Goal: Ask a question

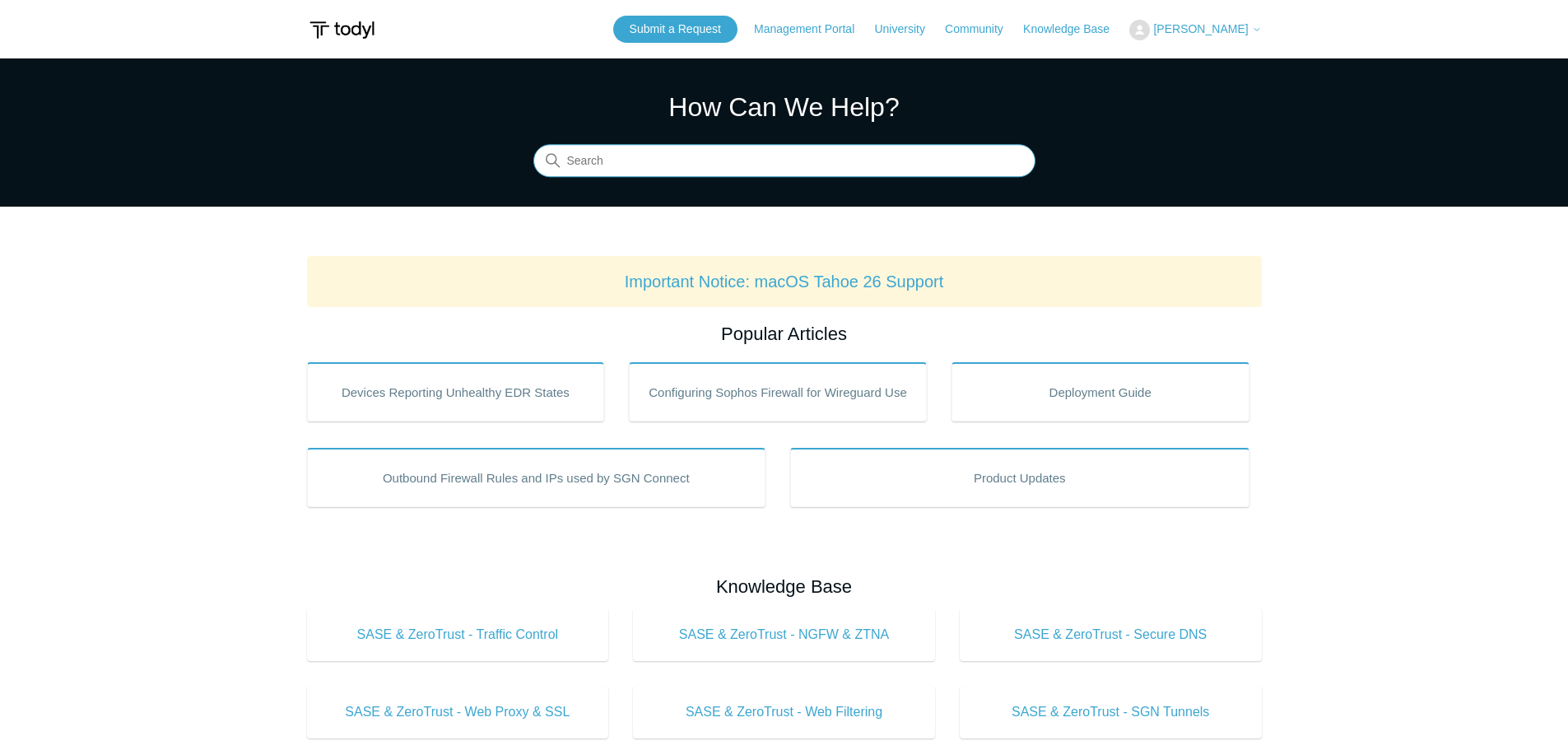
click at [703, 147] on input "Search" at bounding box center [784, 161] width 502 height 33
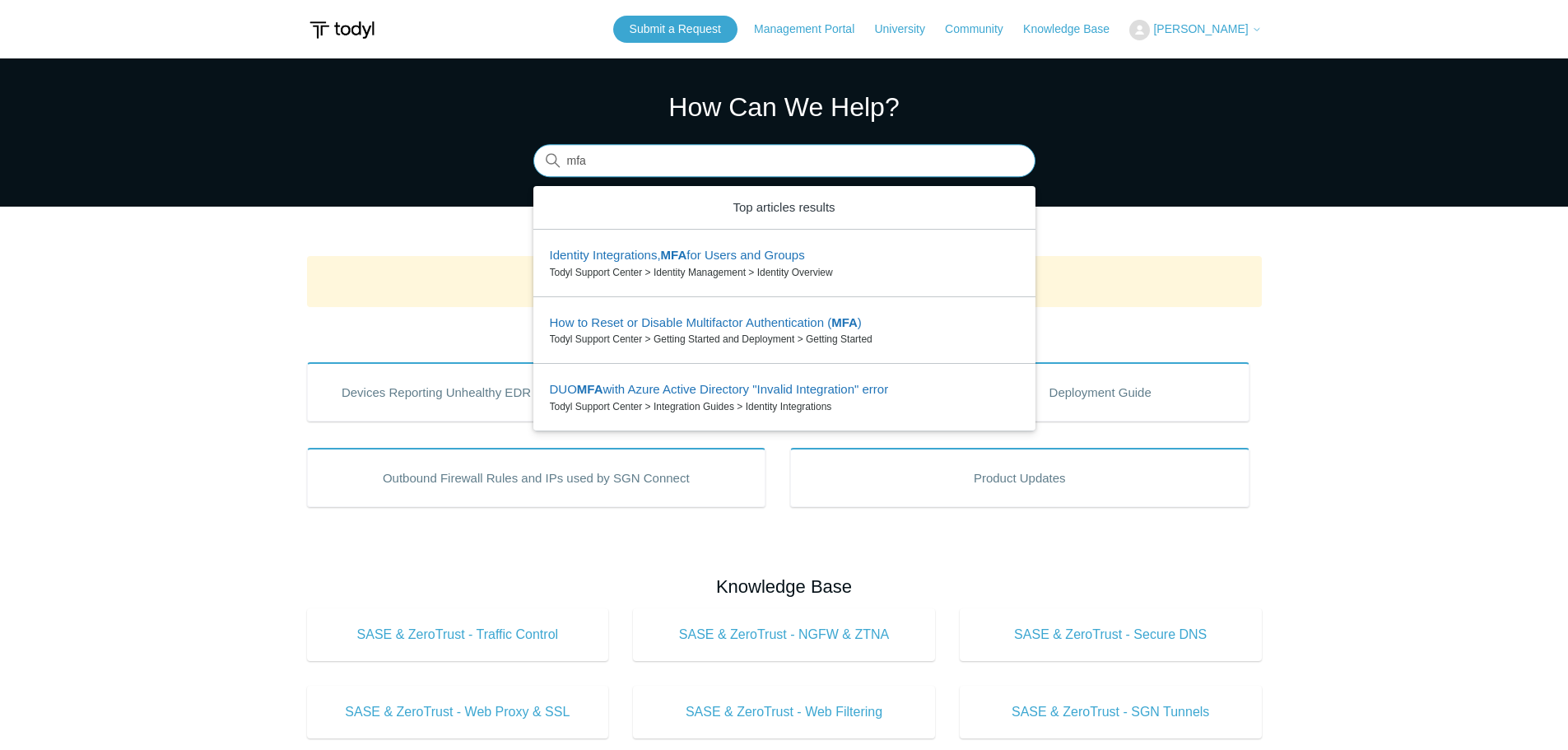
type input "mfa"
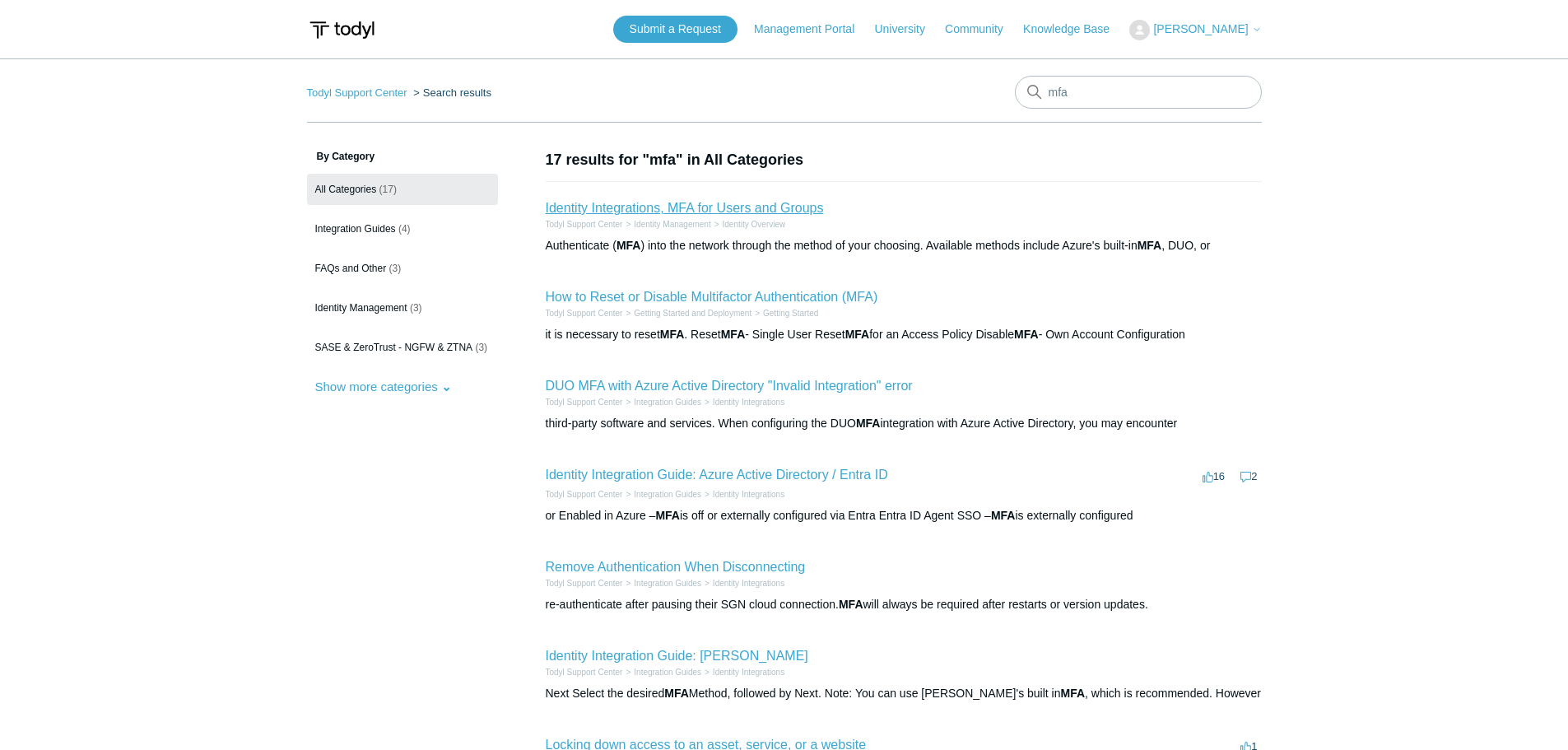
click at [675, 206] on link "Identity Integrations, MFA for Users and Groups" at bounding box center [685, 208] width 278 height 14
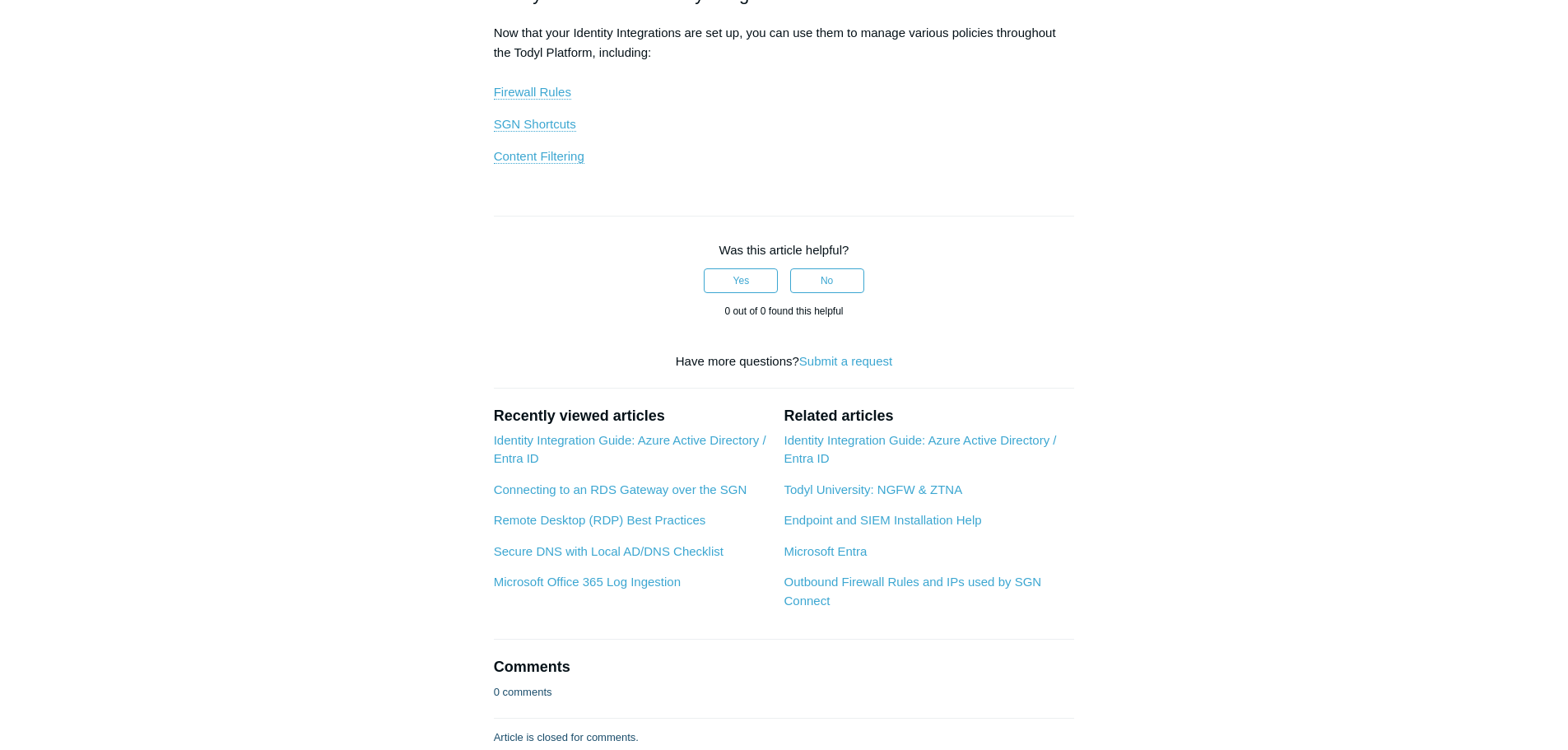
scroll to position [1152, 0]
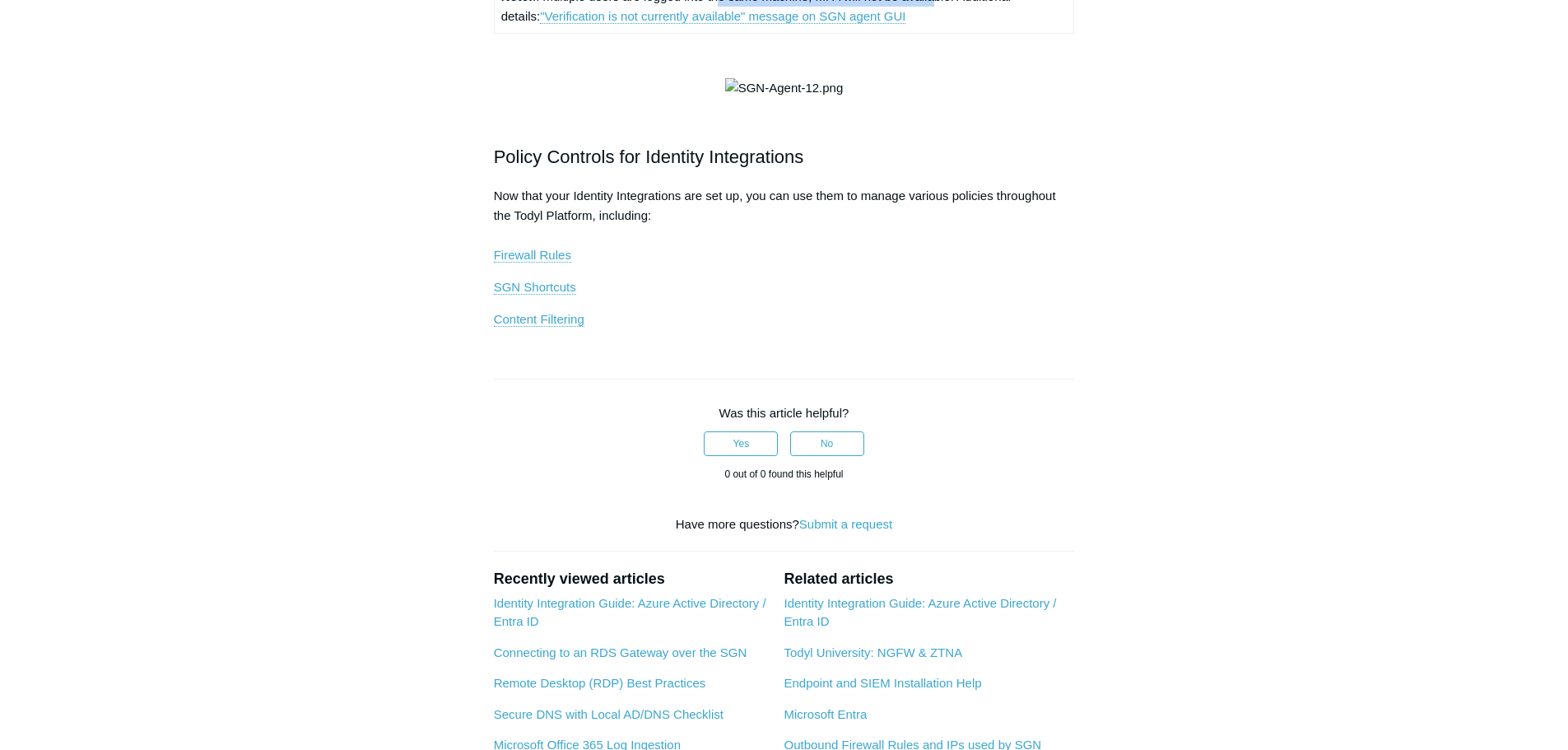
drag, startPoint x: 720, startPoint y: 291, endPoint x: 941, endPoint y: 291, distance: 221.0
click at [941, 33] on td "Note: If multiple users are logged into the same machine, MFA will not be avail…" at bounding box center [784, 5] width 580 height 53
drag, startPoint x: 673, startPoint y: 127, endPoint x: 909, endPoint y: 130, distance: 236.0
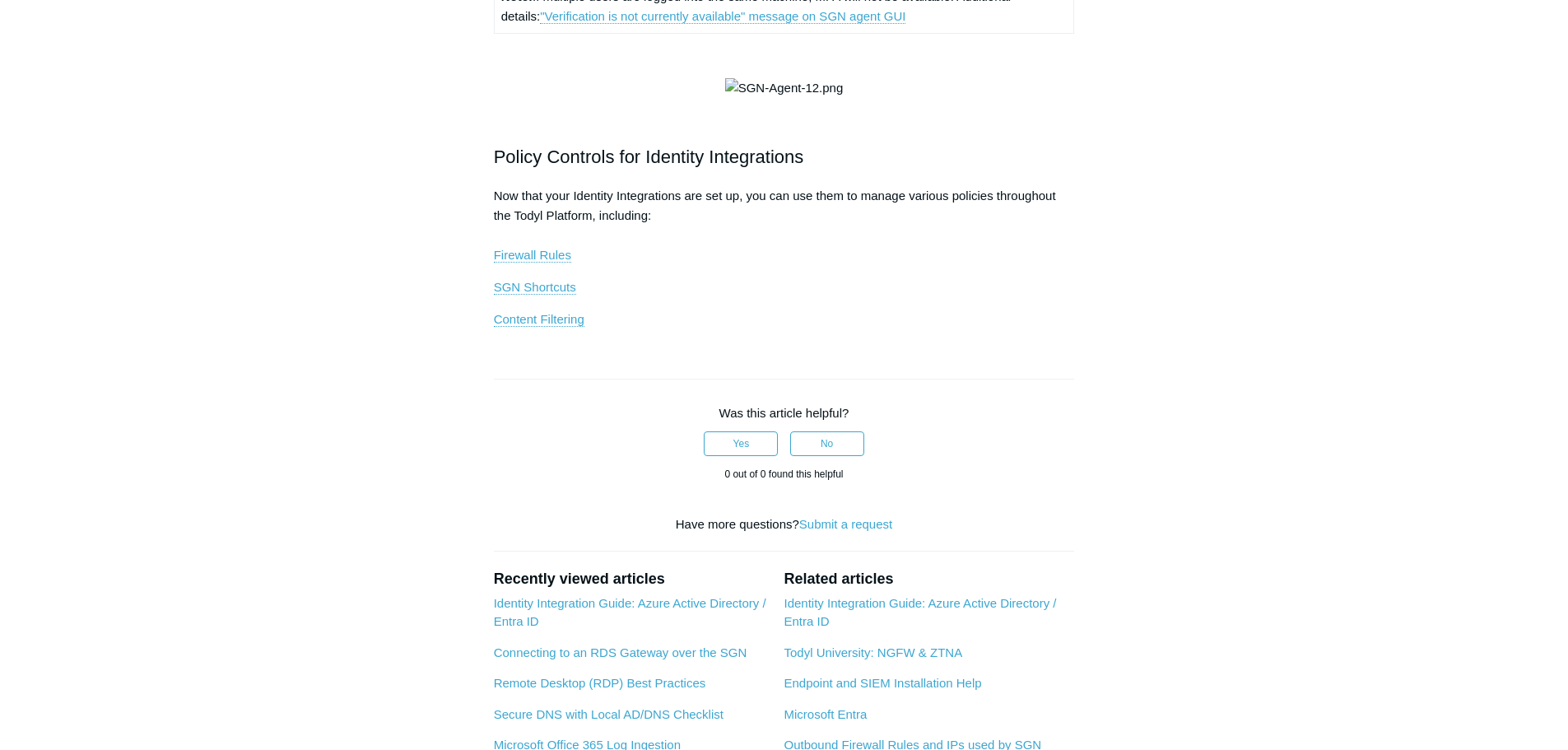
drag, startPoint x: 603, startPoint y: 147, endPoint x: 665, endPoint y: 188, distance: 74.3
drag, startPoint x: 728, startPoint y: 166, endPoint x: 866, endPoint y: 170, distance: 138.1
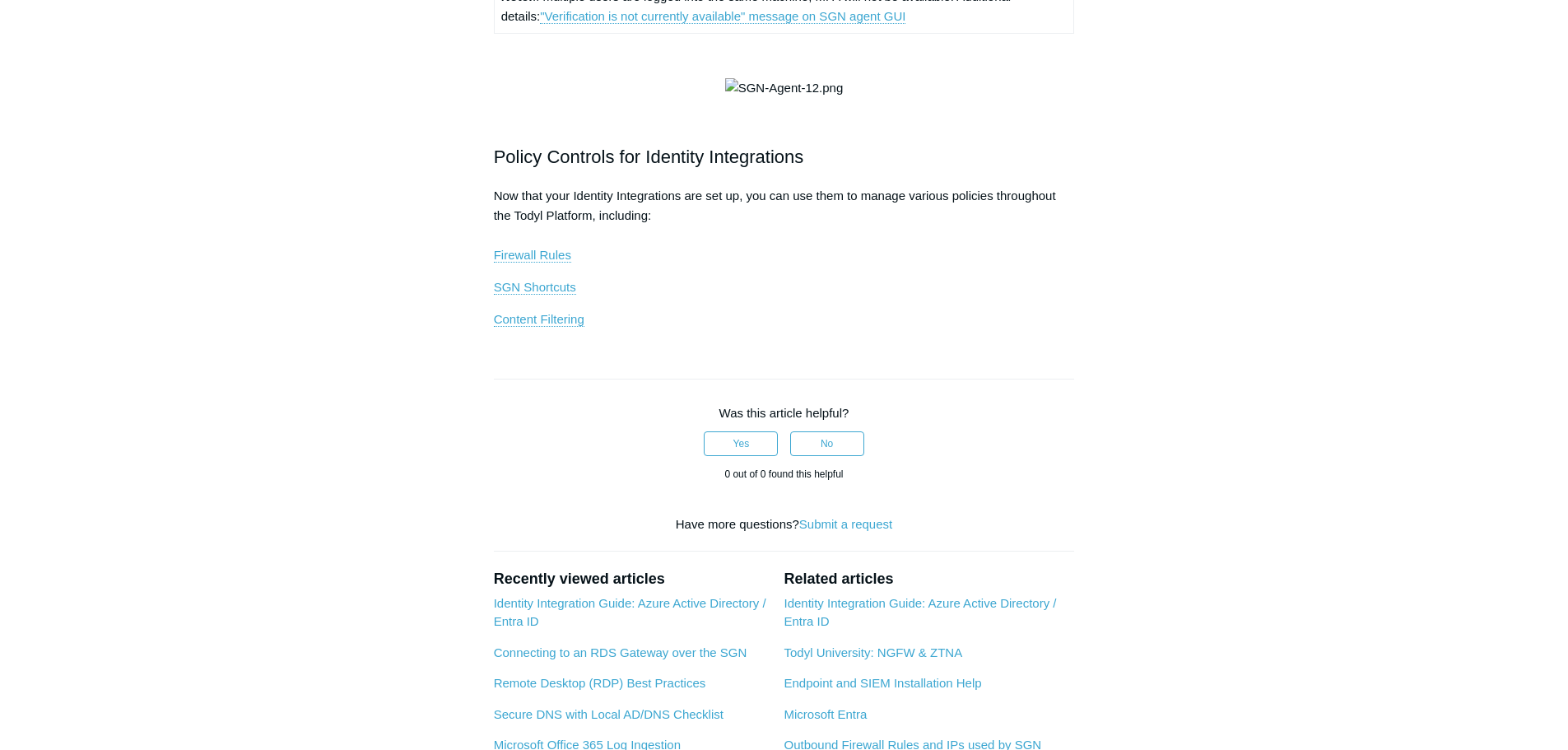
click at [702, 23] on link ""Verification is not currently available" message on SGN agent GUI" at bounding box center [723, 16] width 365 height 15
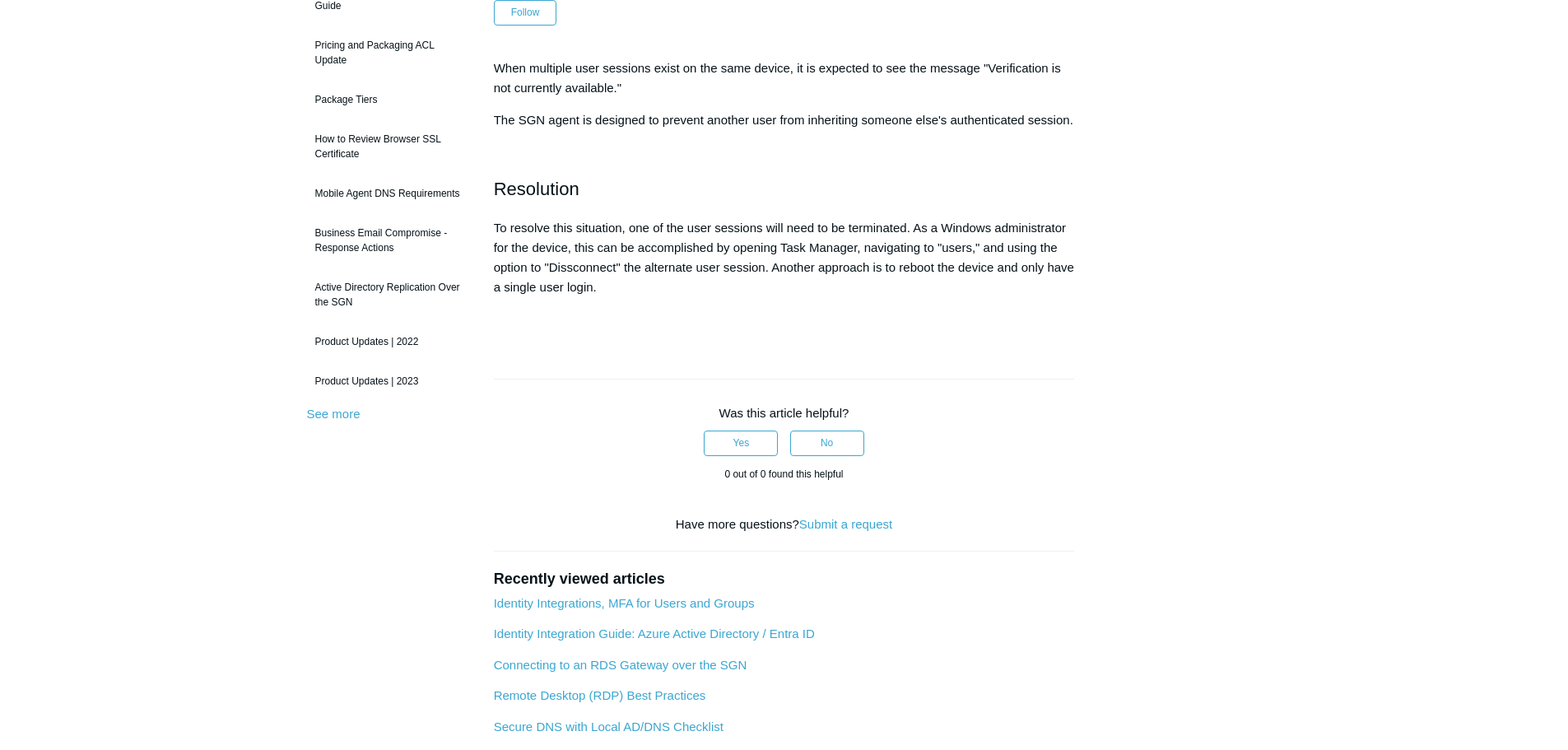
scroll to position [247, 0]
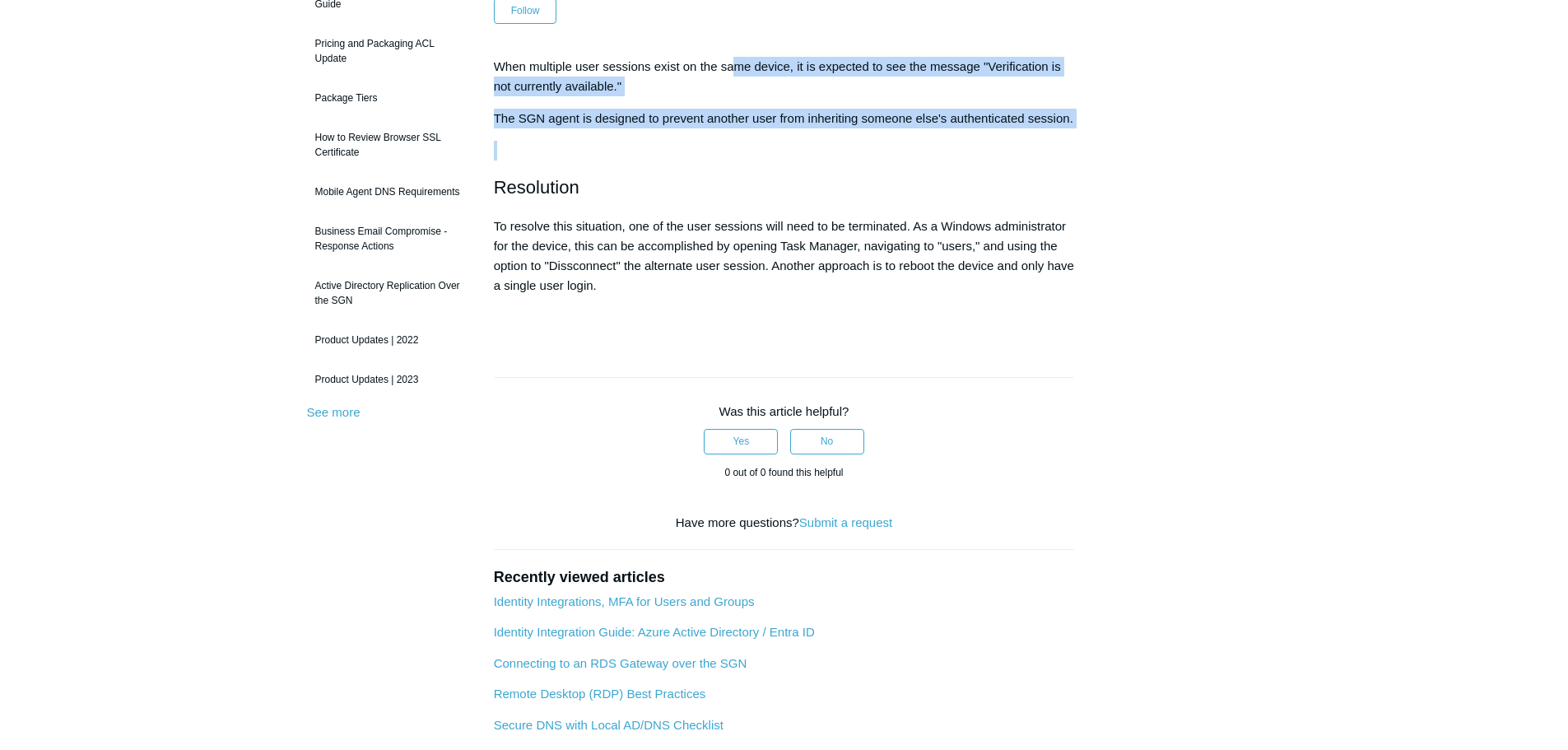
drag, startPoint x: 738, startPoint y: 65, endPoint x: 1058, endPoint y: 148, distance: 330.6
click at [1058, 148] on div "When multiple user sessions exist on the same device, it is expected to see the…" at bounding box center [785, 191] width 581 height 271
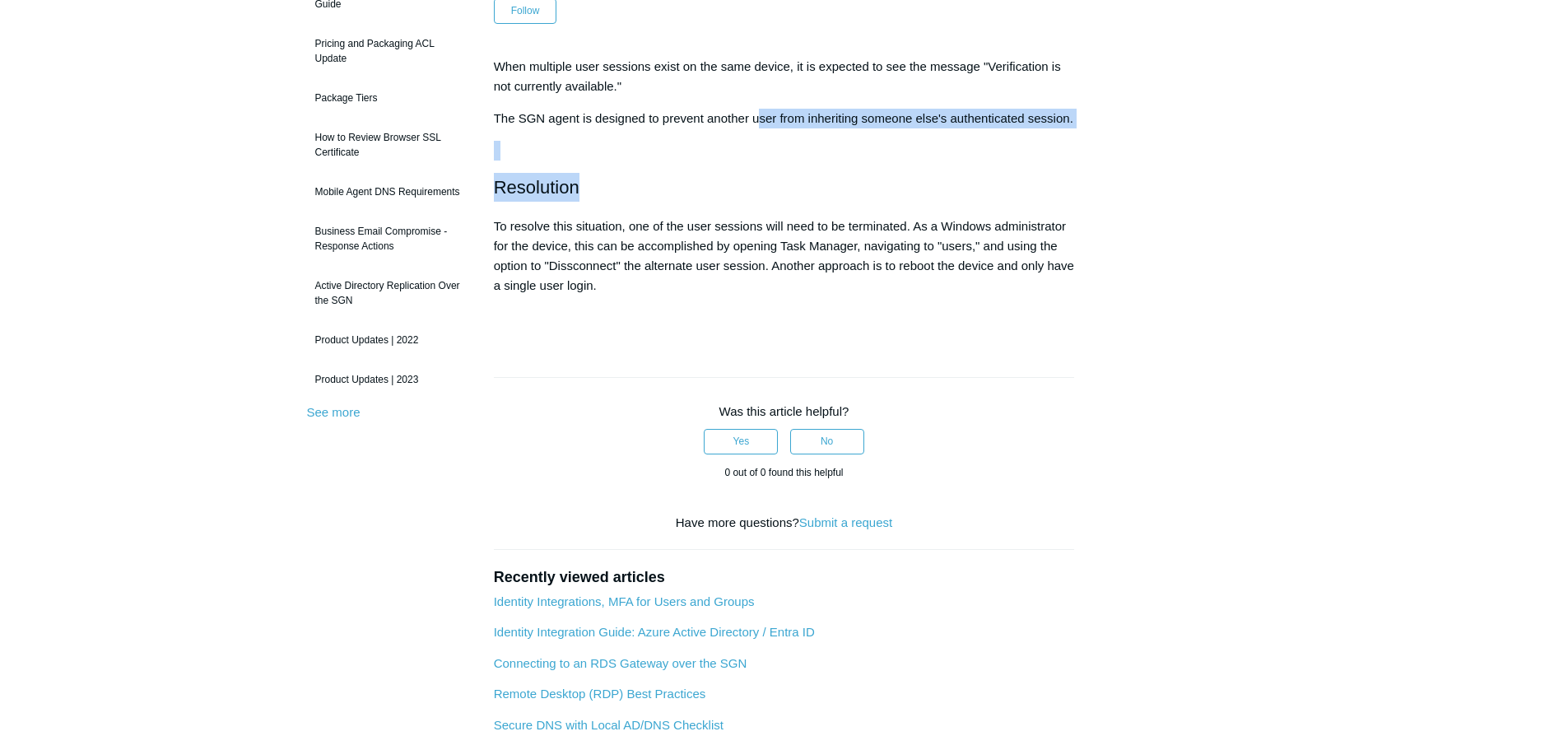
drag, startPoint x: 756, startPoint y: 115, endPoint x: 945, endPoint y: 182, distance: 200.5
click at [945, 182] on div "When multiple user sessions exist on the same device, it is expected to see the…" at bounding box center [785, 191] width 581 height 271
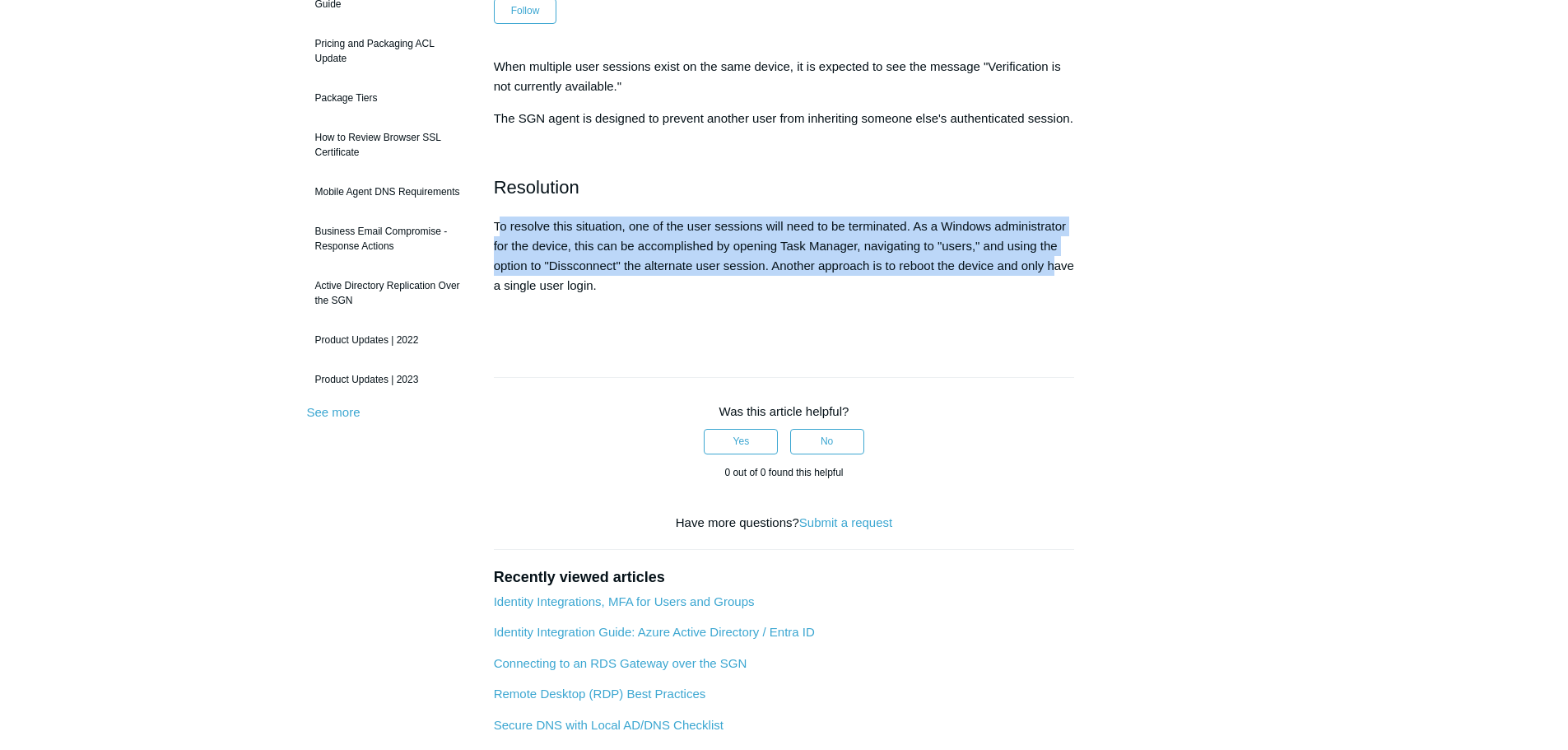
drag, startPoint x: 501, startPoint y: 242, endPoint x: 1057, endPoint y: 295, distance: 558.5
click at [1057, 295] on p "To resolve this situation, one of the user sessions will need to be terminated.…" at bounding box center [785, 256] width 581 height 79
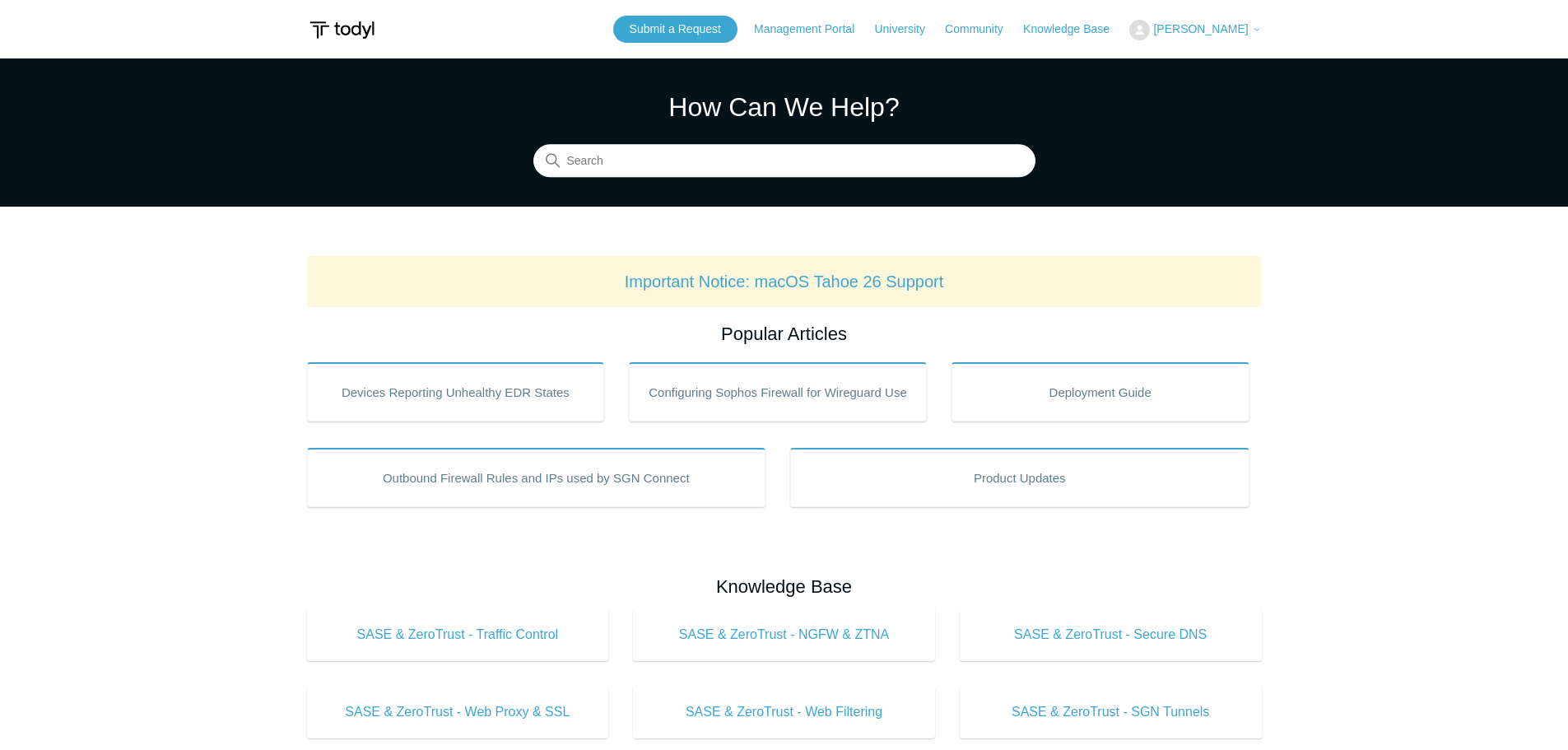
click at [1230, 32] on span "[PERSON_NAME]" at bounding box center [1200, 29] width 95 height 13
click at [1217, 65] on link "My Support Requests" at bounding box center [1210, 64] width 160 height 29
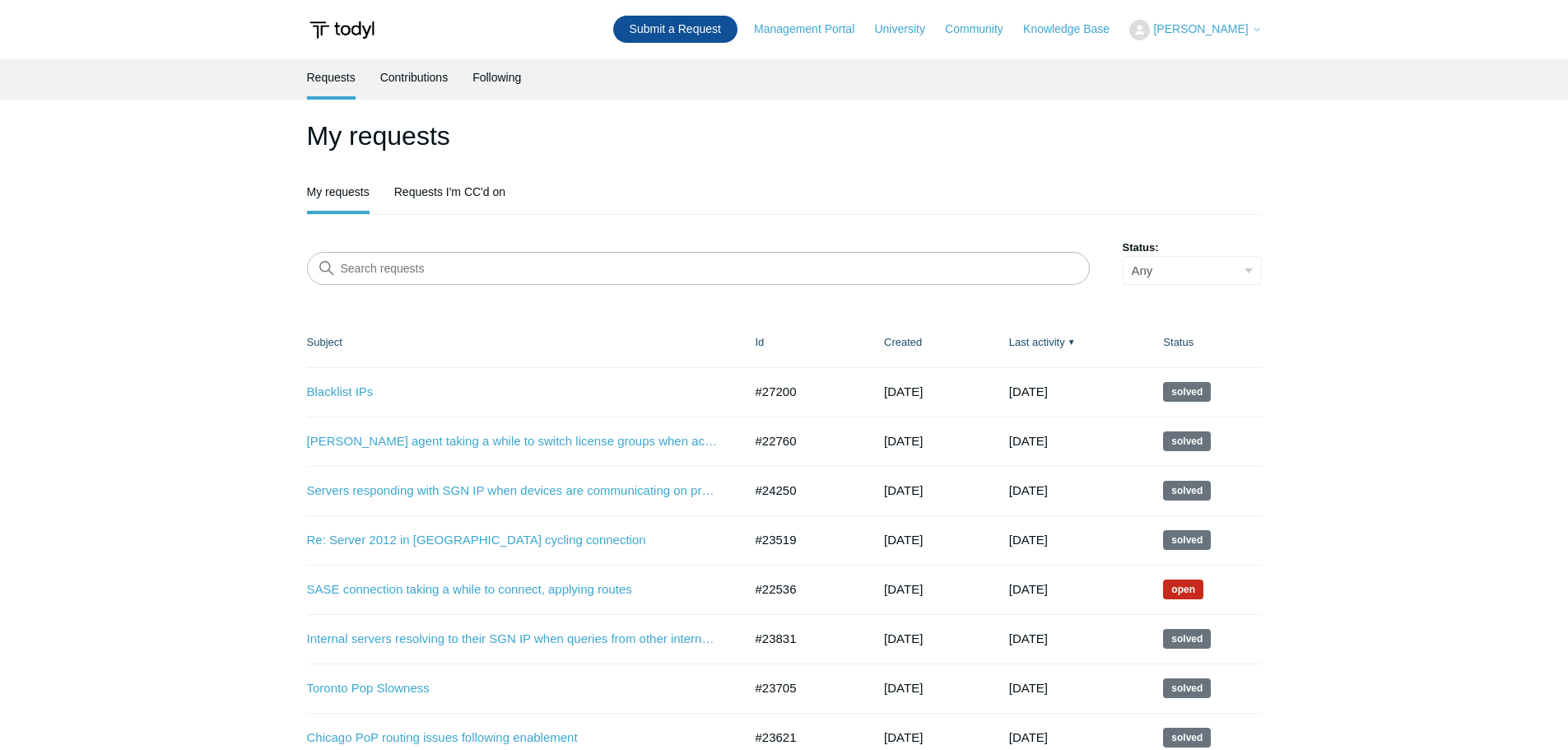
click at [703, 32] on link "Submit a Request" at bounding box center [675, 29] width 124 height 27
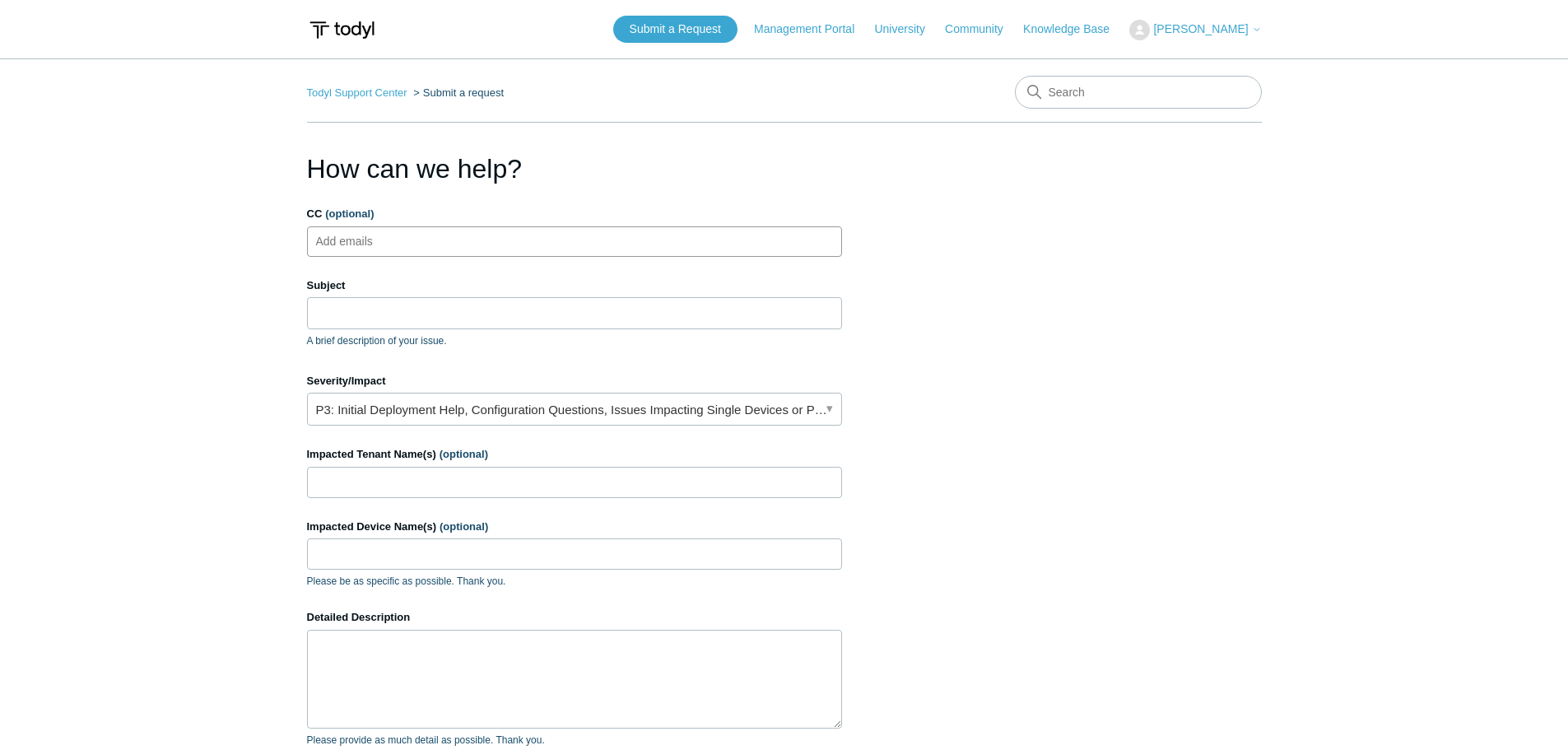
click at [425, 249] on ul "Add emails" at bounding box center [574, 241] width 535 height 30
click at [397, 298] on input "Subject" at bounding box center [574, 312] width 535 height 31
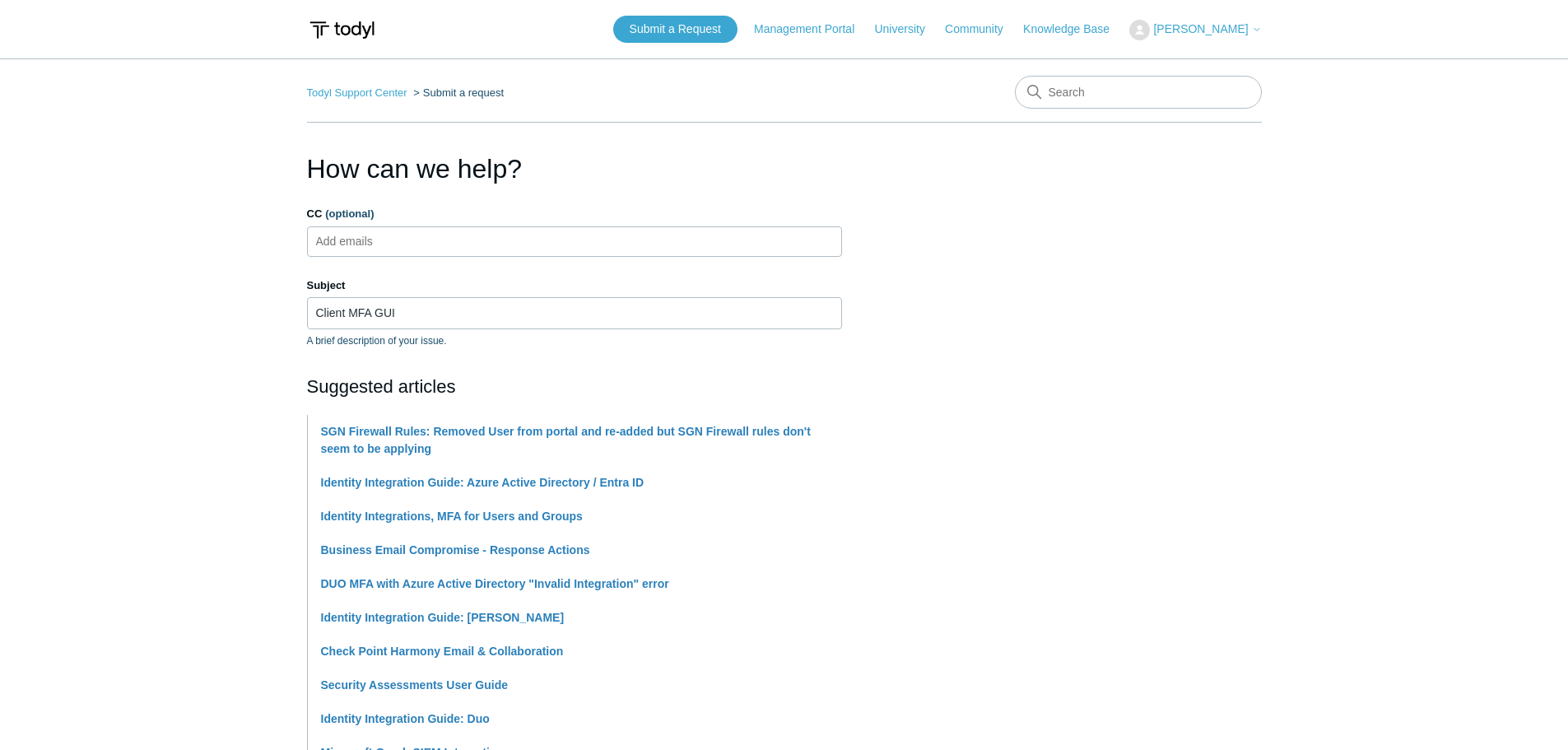
click at [266, 288] on main "Todyl Support Center Submit a request How can we help? CC (optional) Add emails…" at bounding box center [784, 691] width 1568 height 1266
click at [427, 318] on input "Client MFA GUI" at bounding box center [574, 312] width 535 height 31
drag, startPoint x: 403, startPoint y: 308, endPoint x: 376, endPoint y: 311, distance: 27.2
click at [376, 311] on input "Client MFA GUI" at bounding box center [574, 312] width 535 height 31
click at [446, 314] on input "Client MFA GUI" at bounding box center [574, 312] width 535 height 31
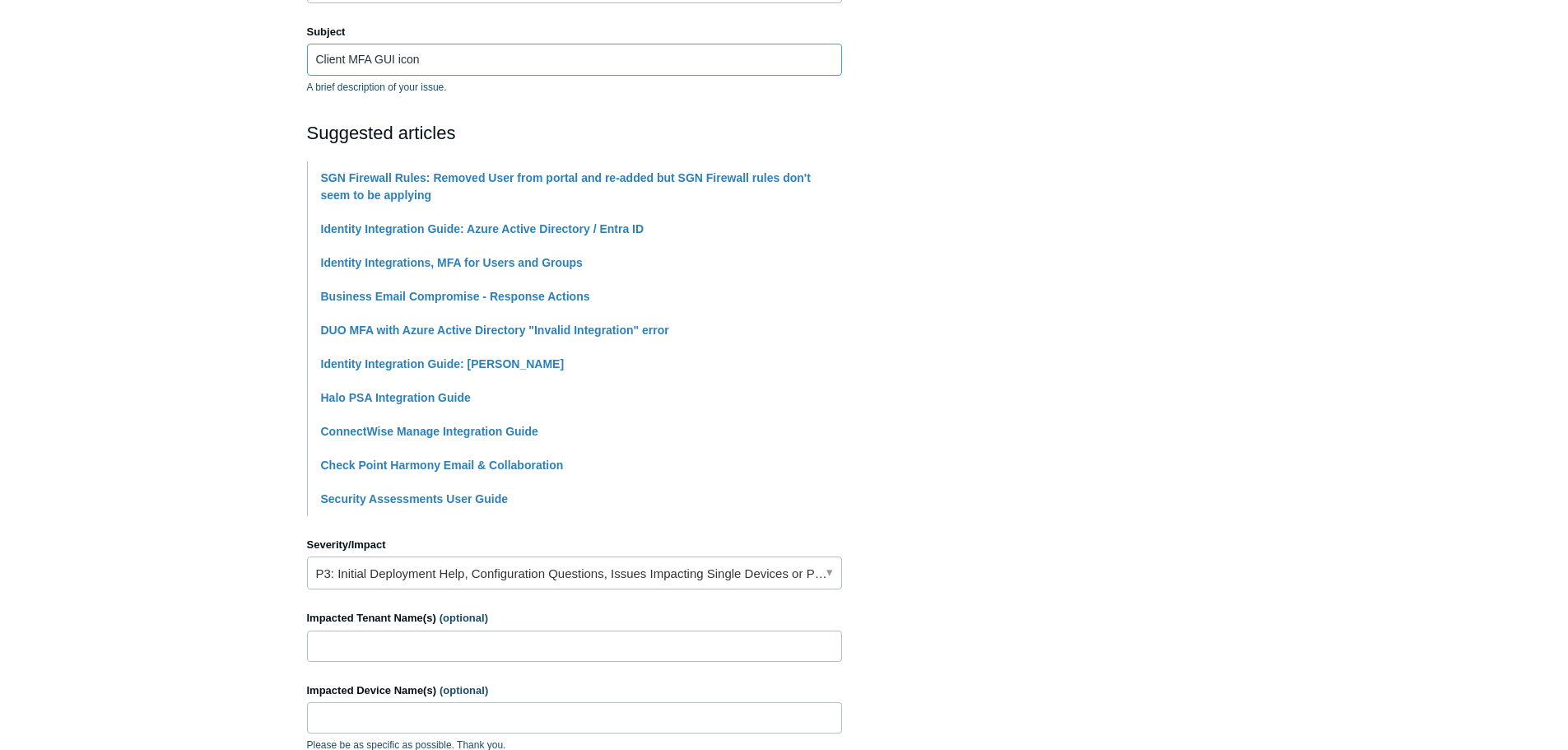
scroll to position [412, 0]
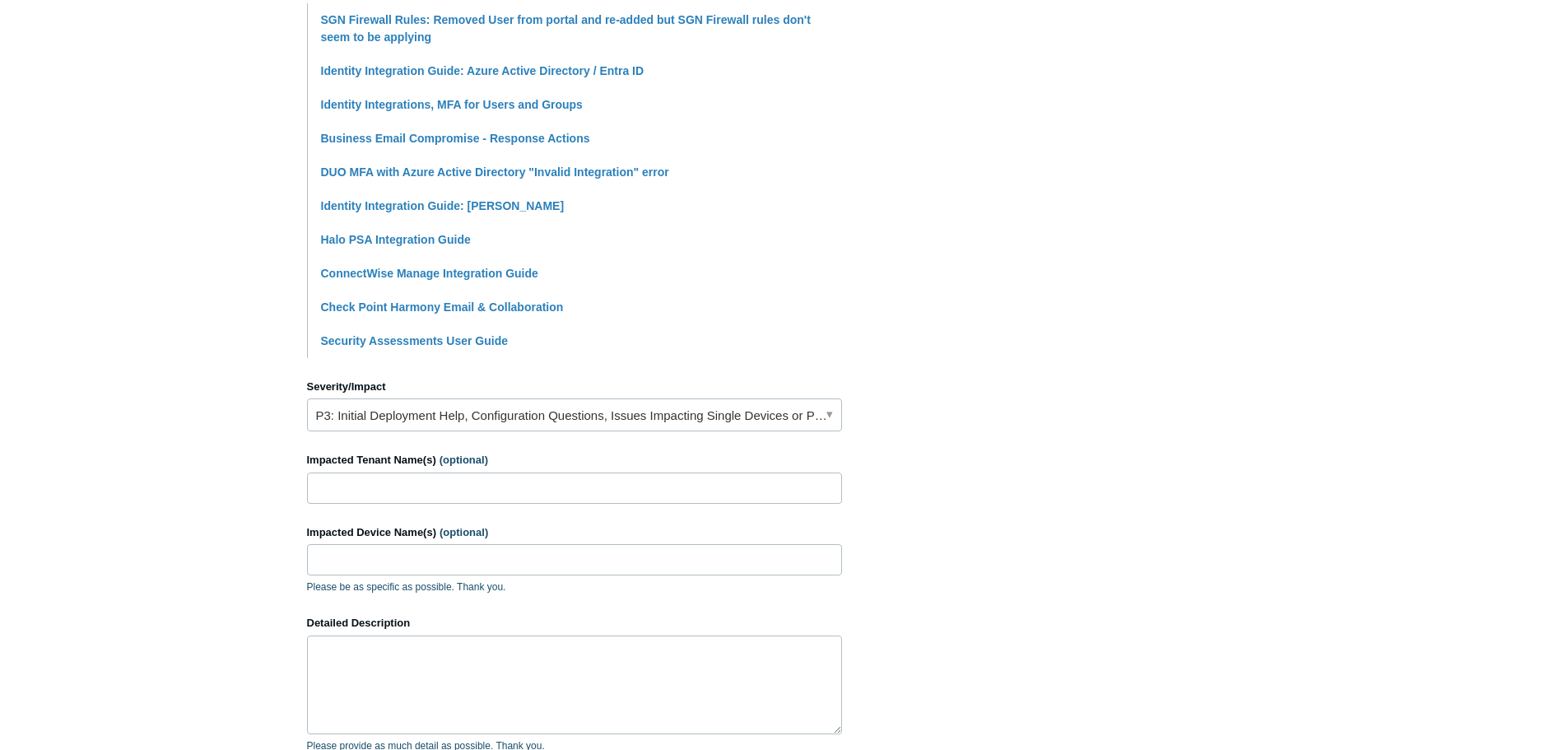
type input "Client MFA GUI icon"
click at [400, 415] on link "P3: Initial Deployment Help, Configuration Questions, Issues Impacting Single D…" at bounding box center [574, 415] width 535 height 33
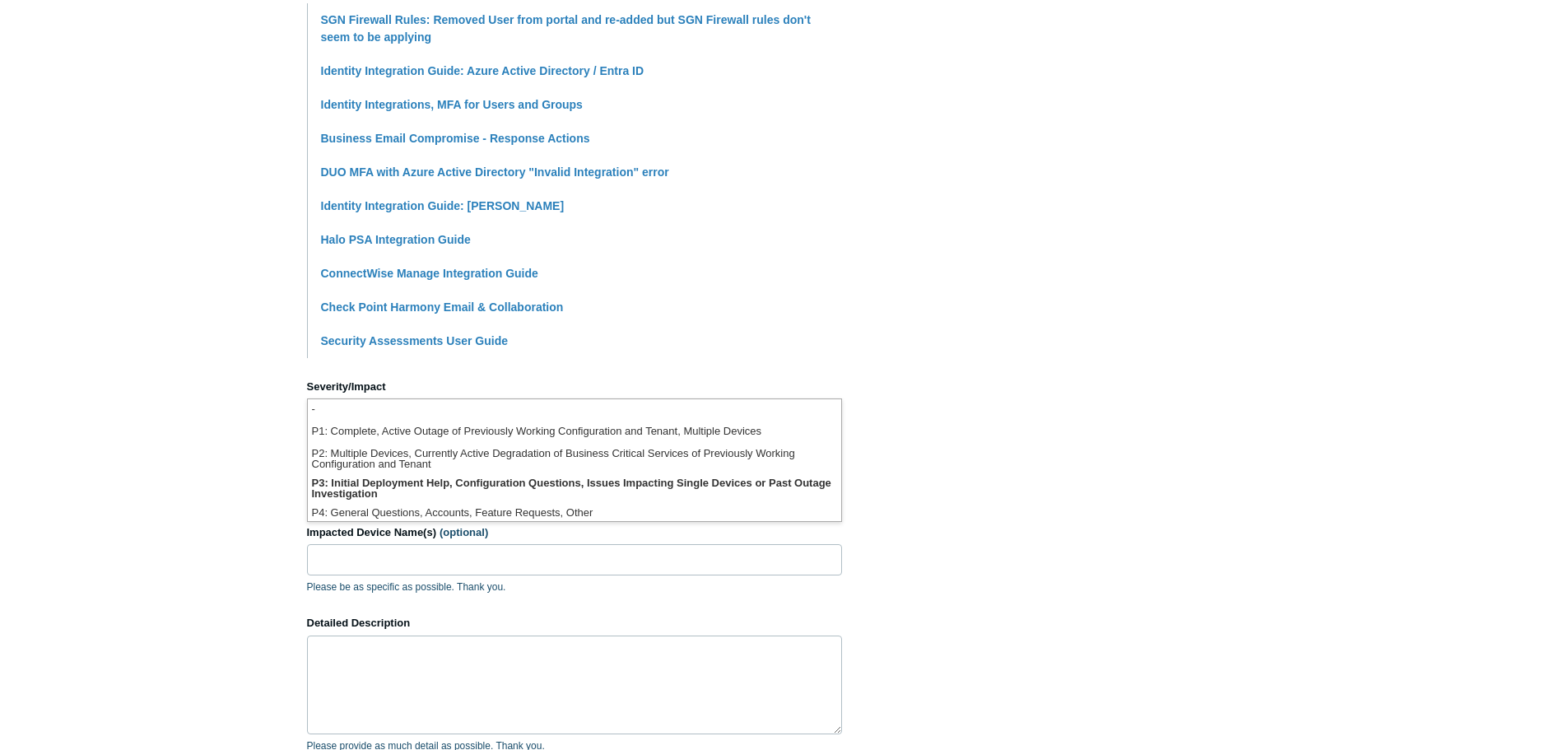
click at [222, 411] on main "Todyl Support Center Submit a request How can we help? CC (optional) Add emails…" at bounding box center [784, 279] width 1568 height 1266
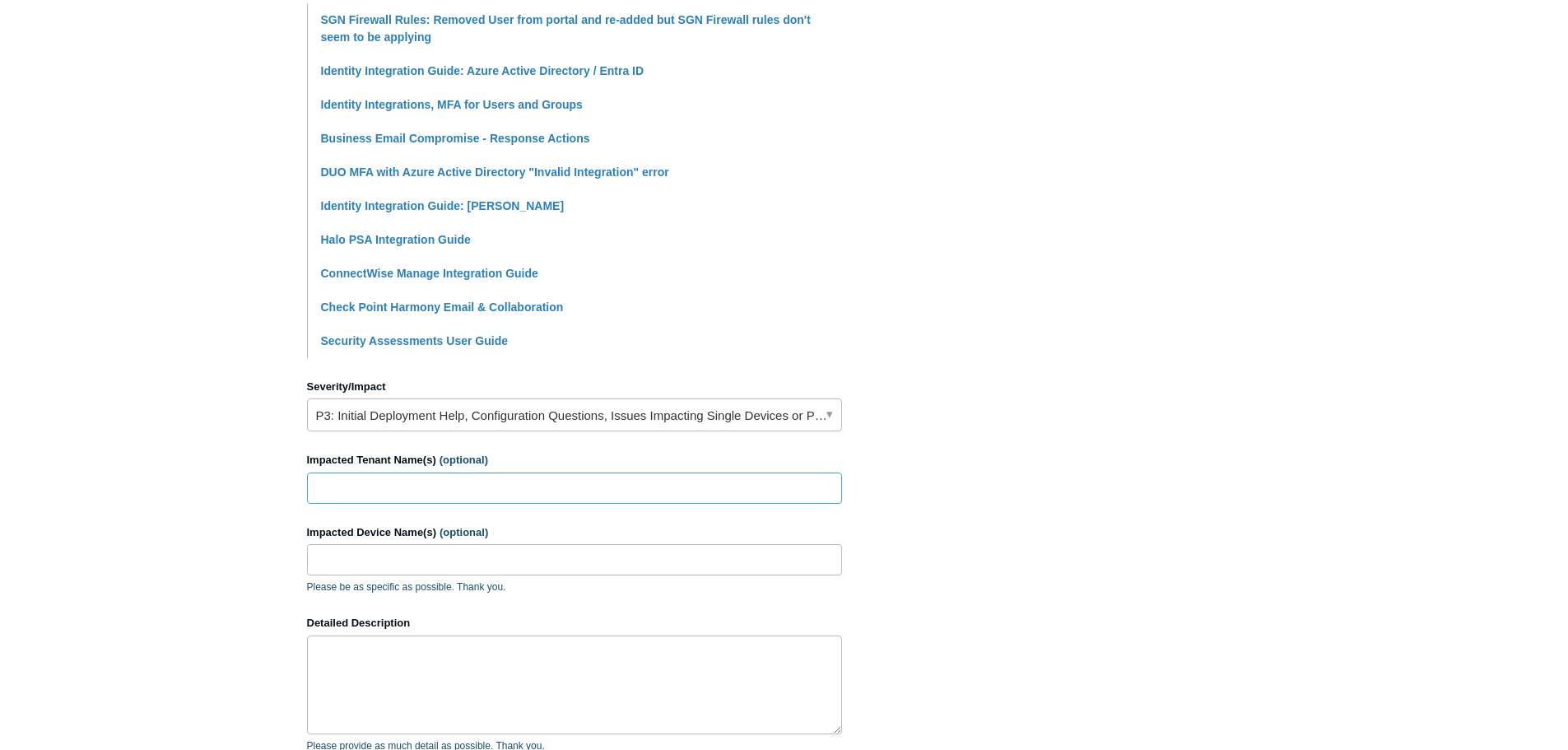
click at [371, 481] on input "Impacted Tenant Name(s) (optional)" at bounding box center [574, 488] width 535 height 31
type input "Stant Corporation"
click at [389, 555] on input "Impacted Device Name(s) (optional)" at bounding box center [574, 559] width 535 height 31
type input "RH-1Z1RCY3"
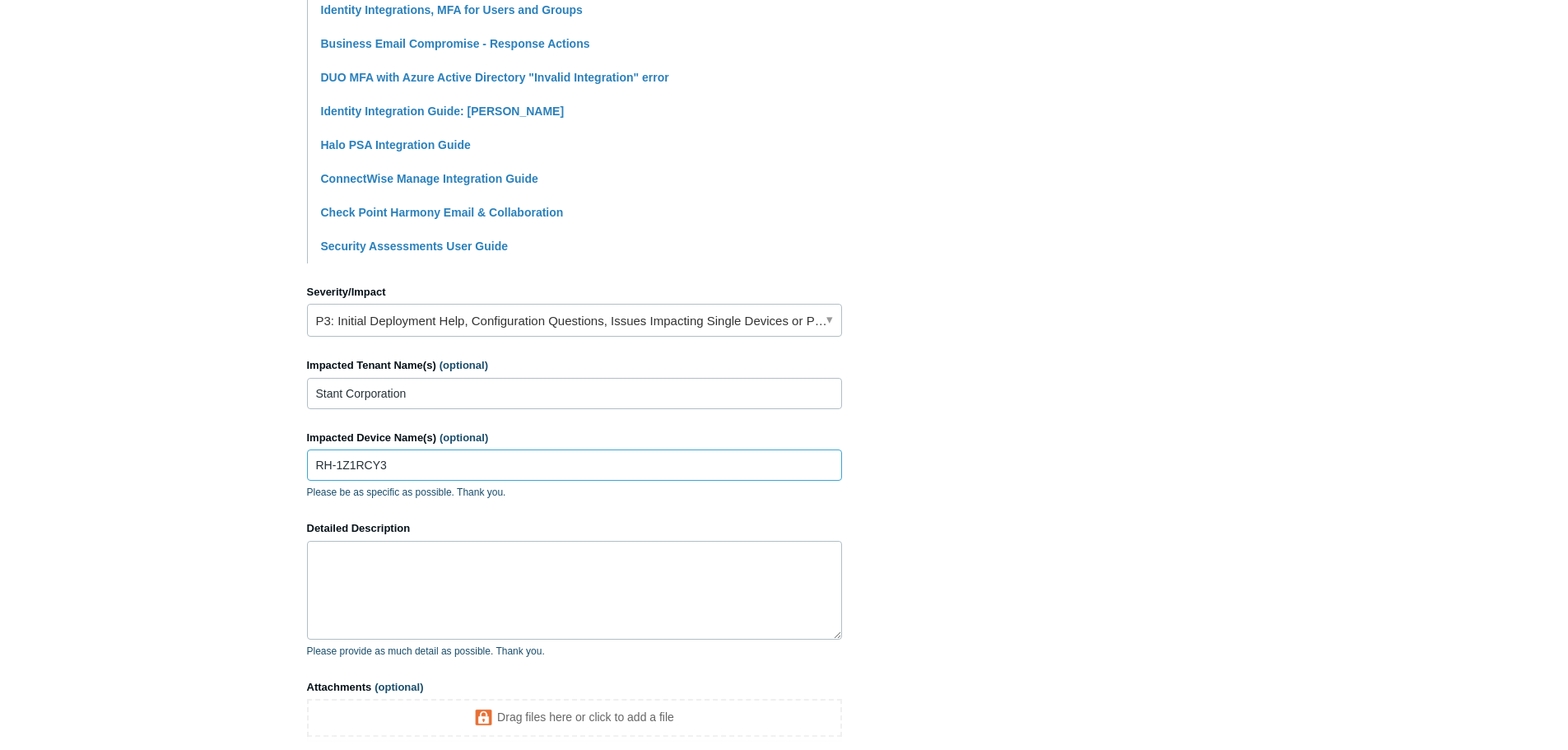
scroll to position [576, 0]
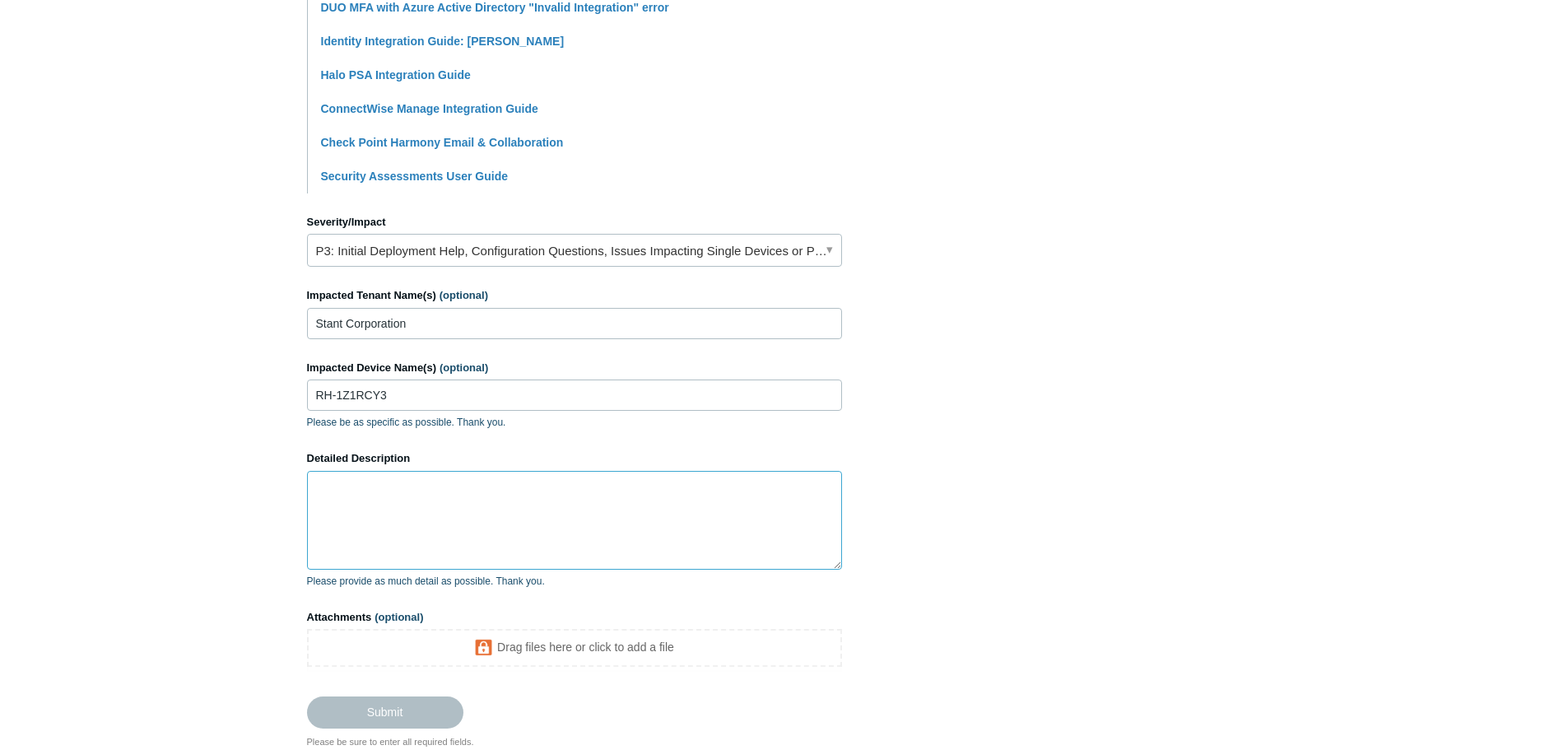
click at [432, 490] on textarea "Detailed Description" at bounding box center [574, 520] width 535 height 99
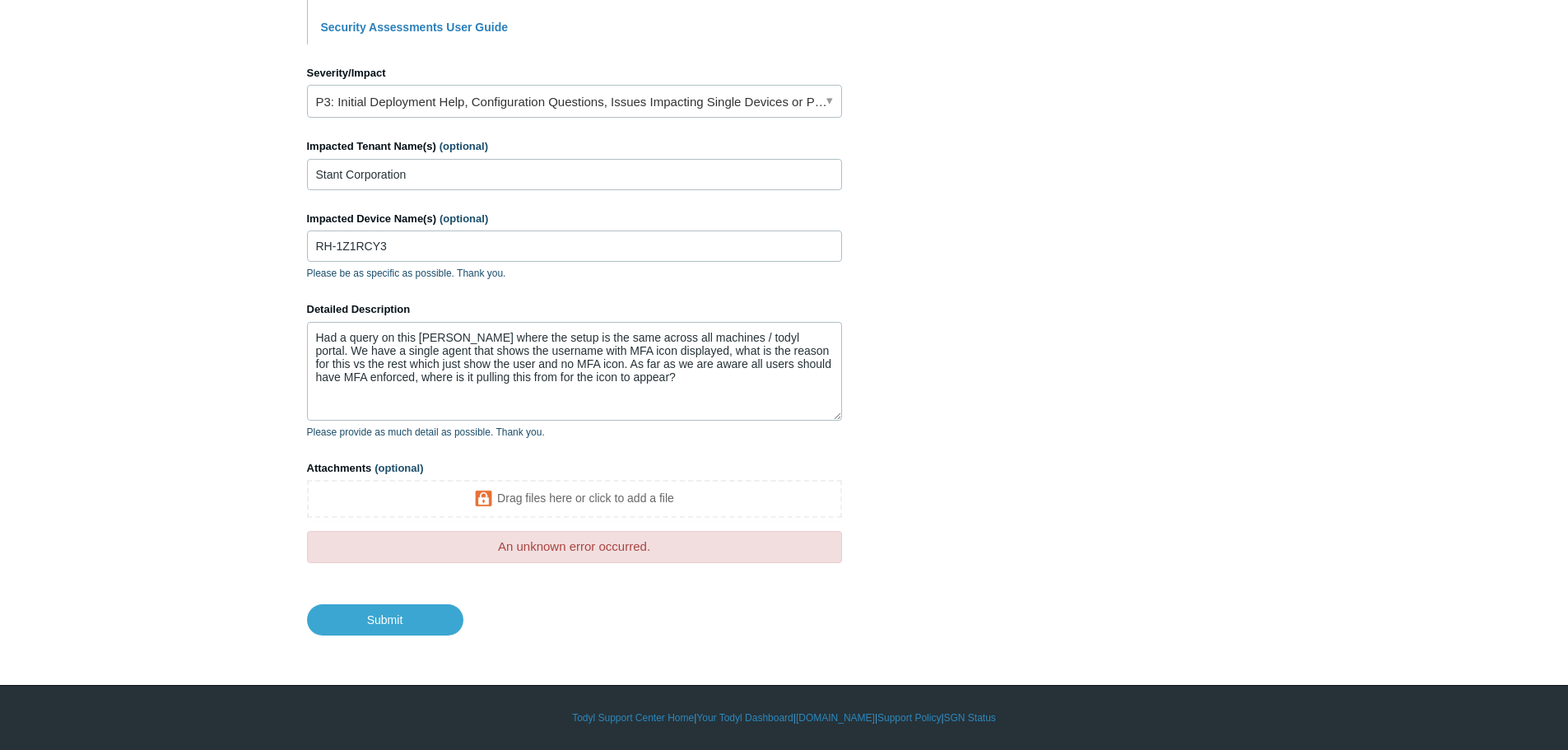
scroll to position [669, 0]
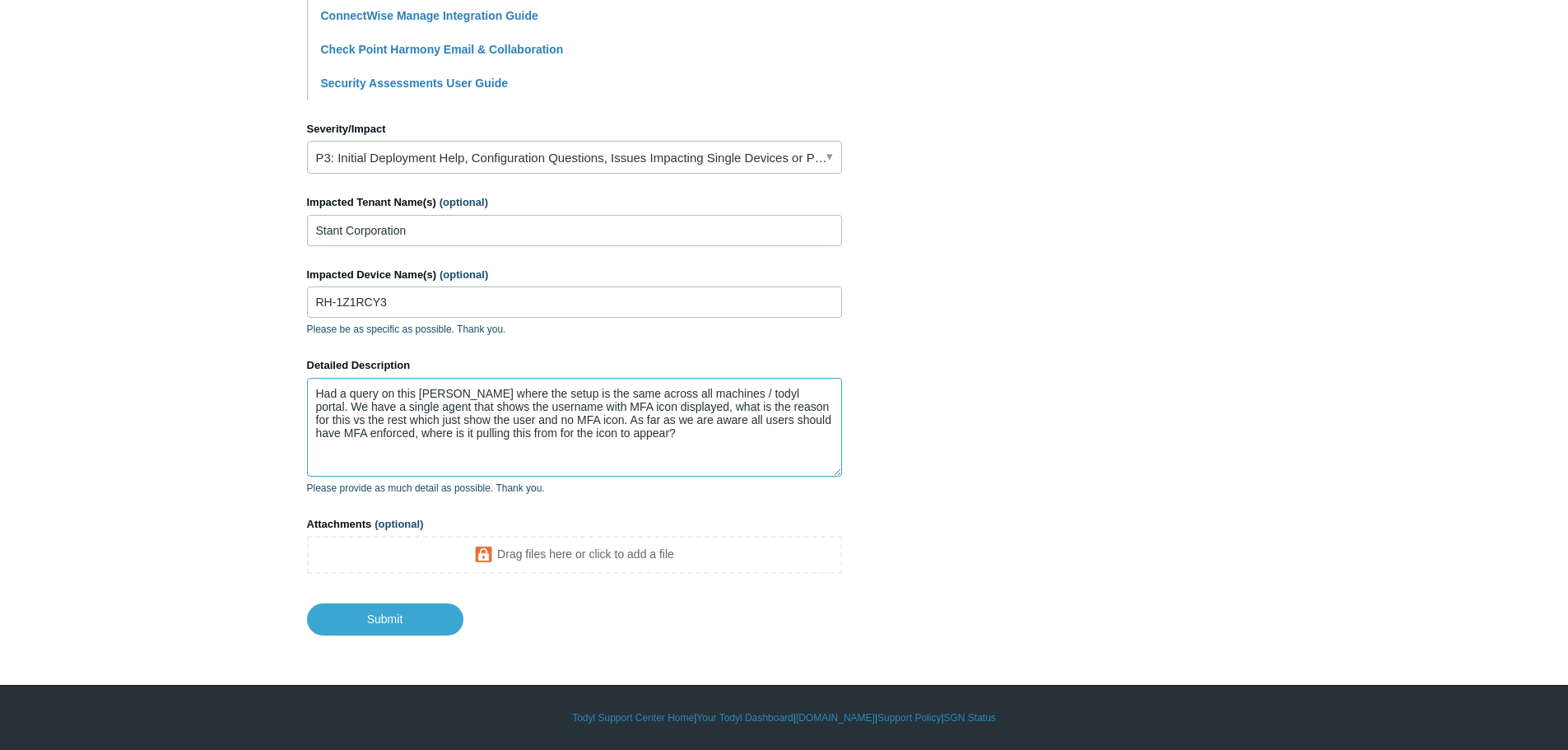
click at [646, 432] on textarea "Had a query on this [PERSON_NAME] where the setup is the same across all machin…" at bounding box center [574, 427] width 535 height 99
drag, startPoint x: 662, startPoint y: 437, endPoint x: 228, endPoint y: 372, distance: 438.8
click at [228, 372] on main "Todyl Support Center Submit a request How can we help? CC (optional) Add emails…" at bounding box center [784, 12] width 1568 height 1246
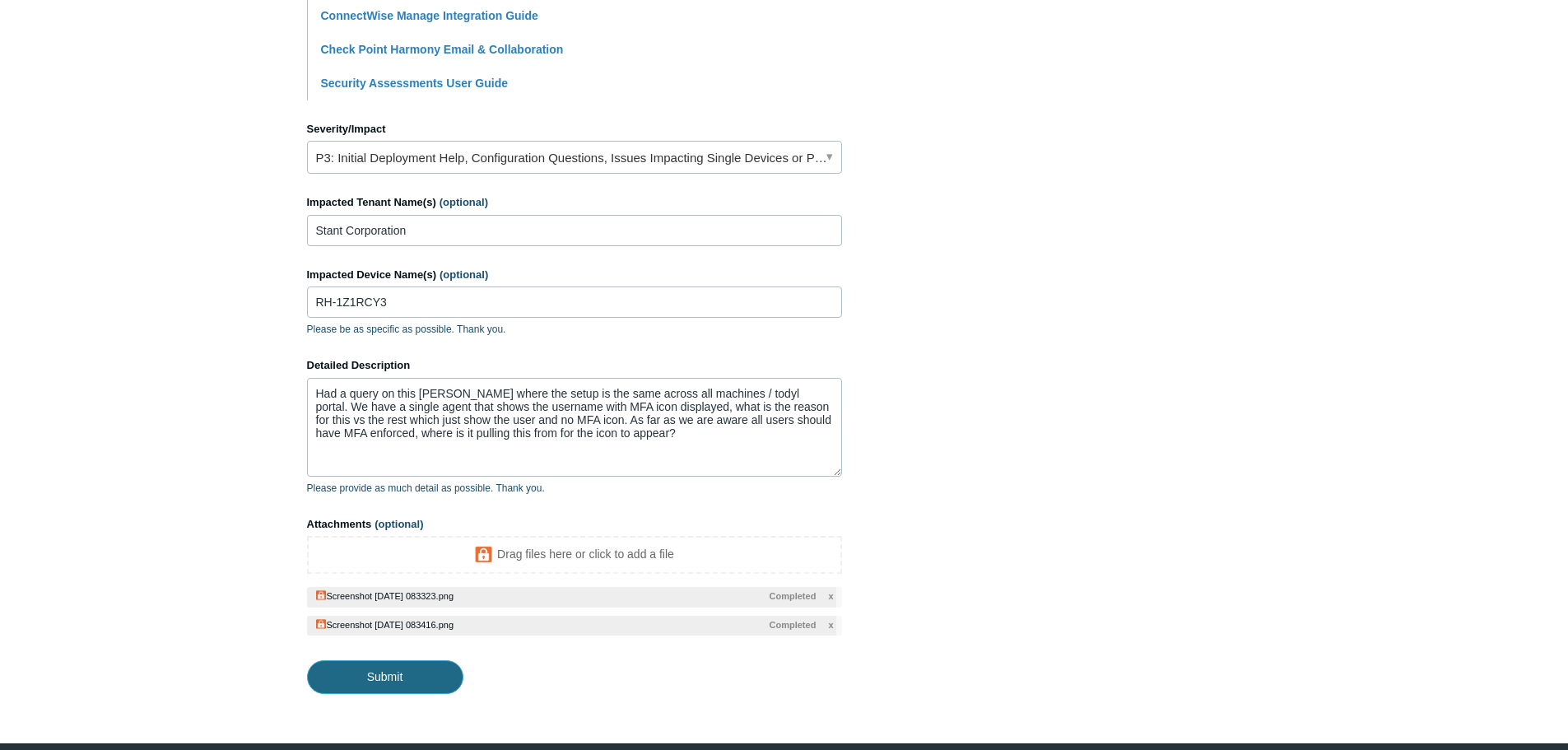
click at [379, 671] on input "Submit" at bounding box center [385, 677] width 157 height 33
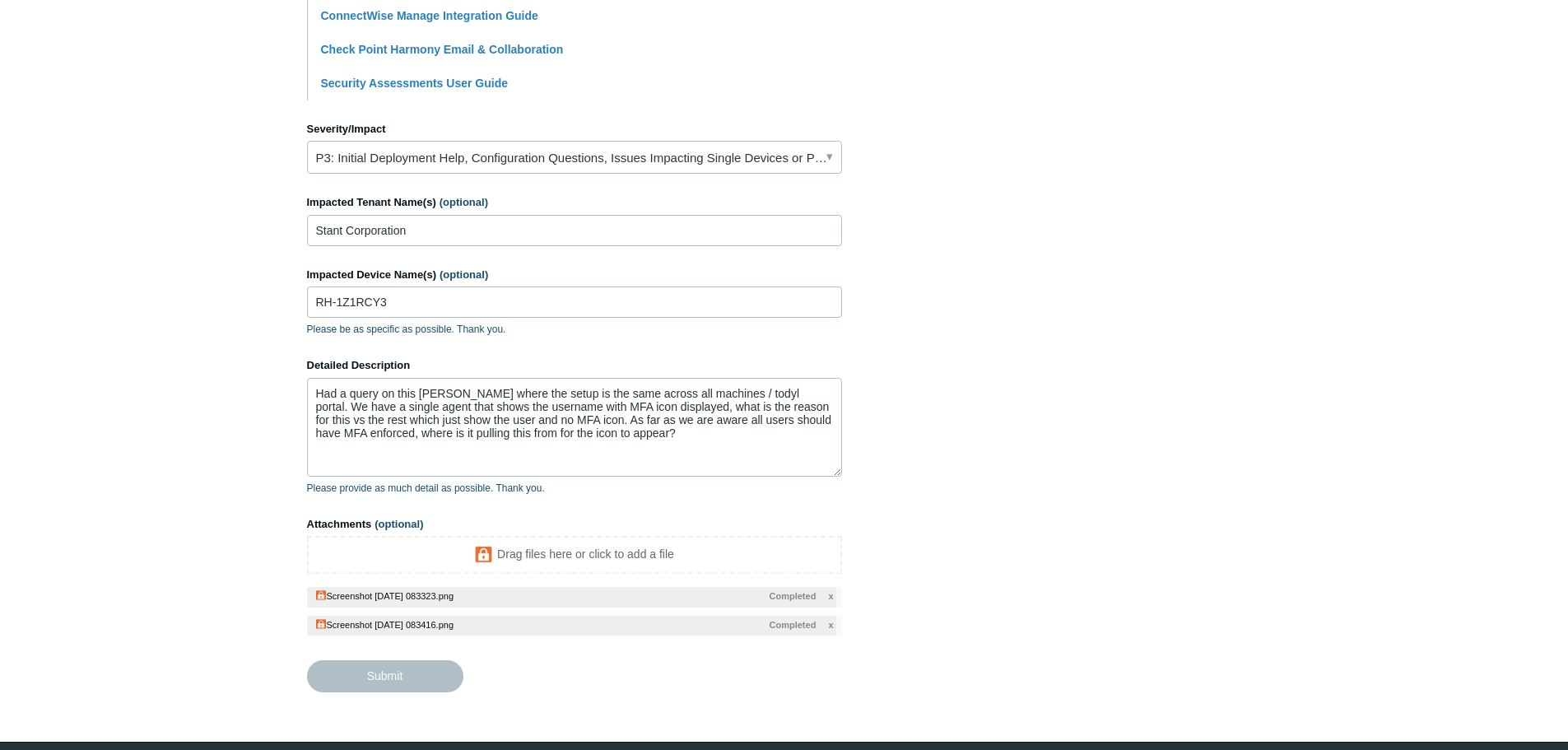
type textarea "Had a query on this tennant where the setup is the same across all machines / t…"
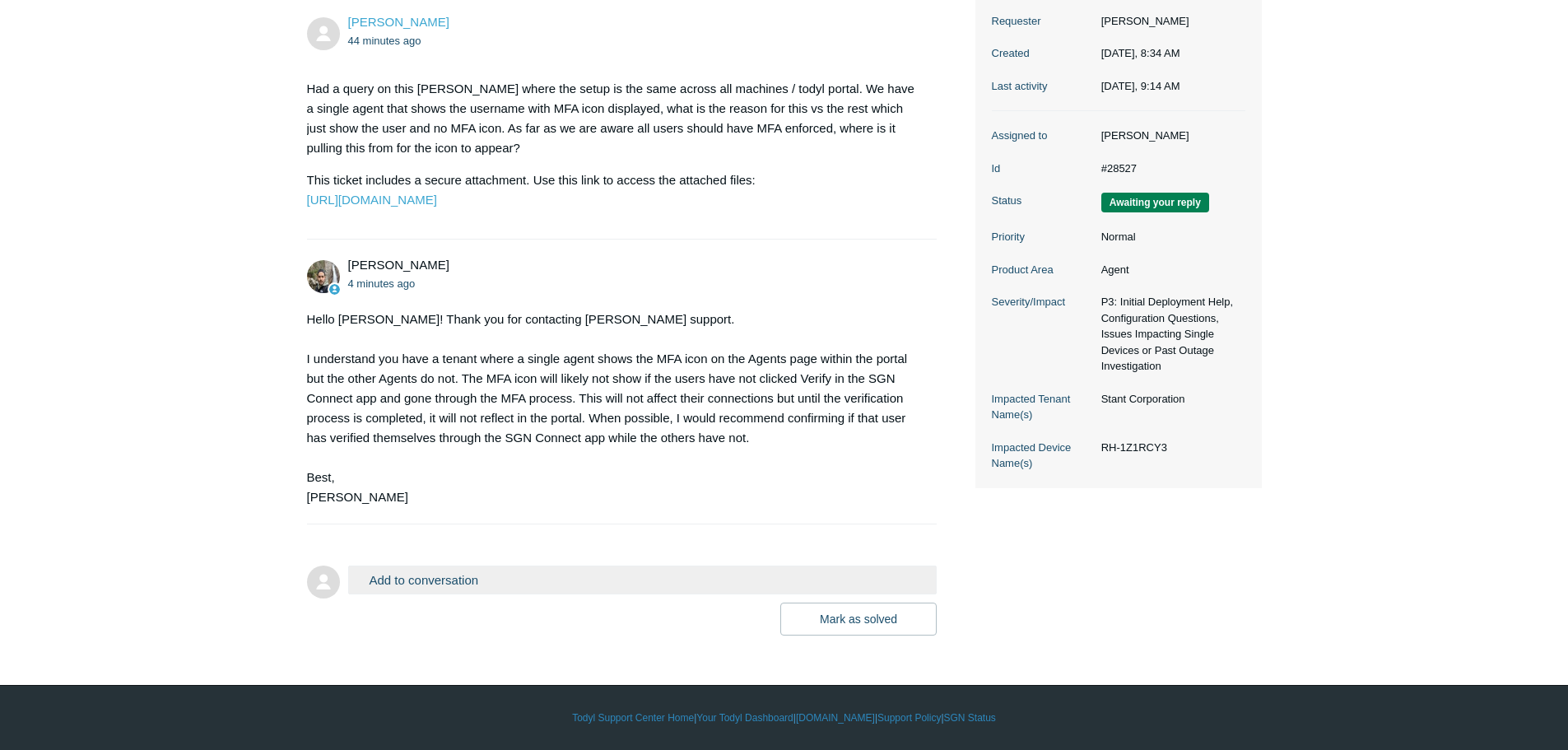
scroll to position [281, 0]
click at [462, 578] on button "Add to conversation" at bounding box center [642, 579] width 589 height 29
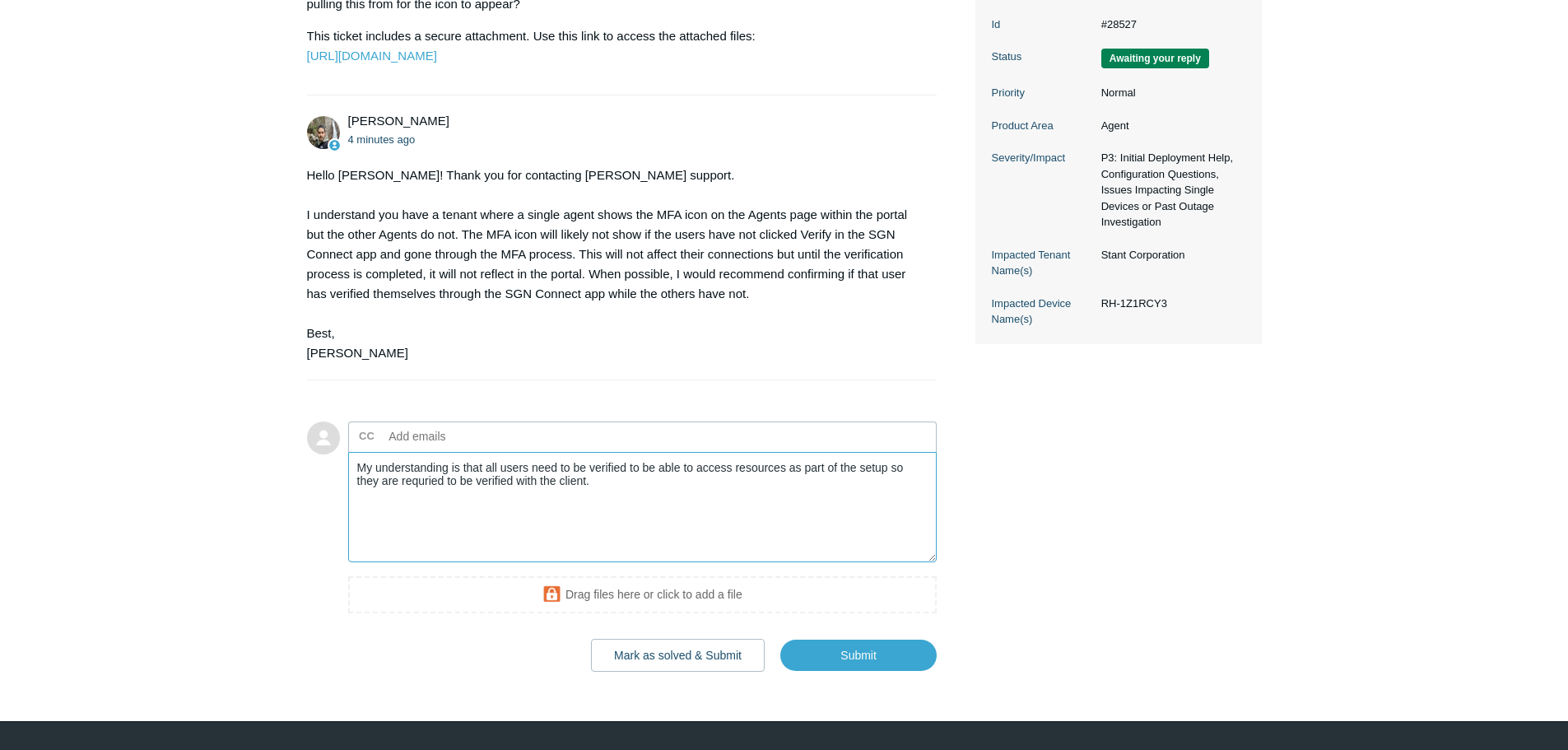
scroll to position [461, 0]
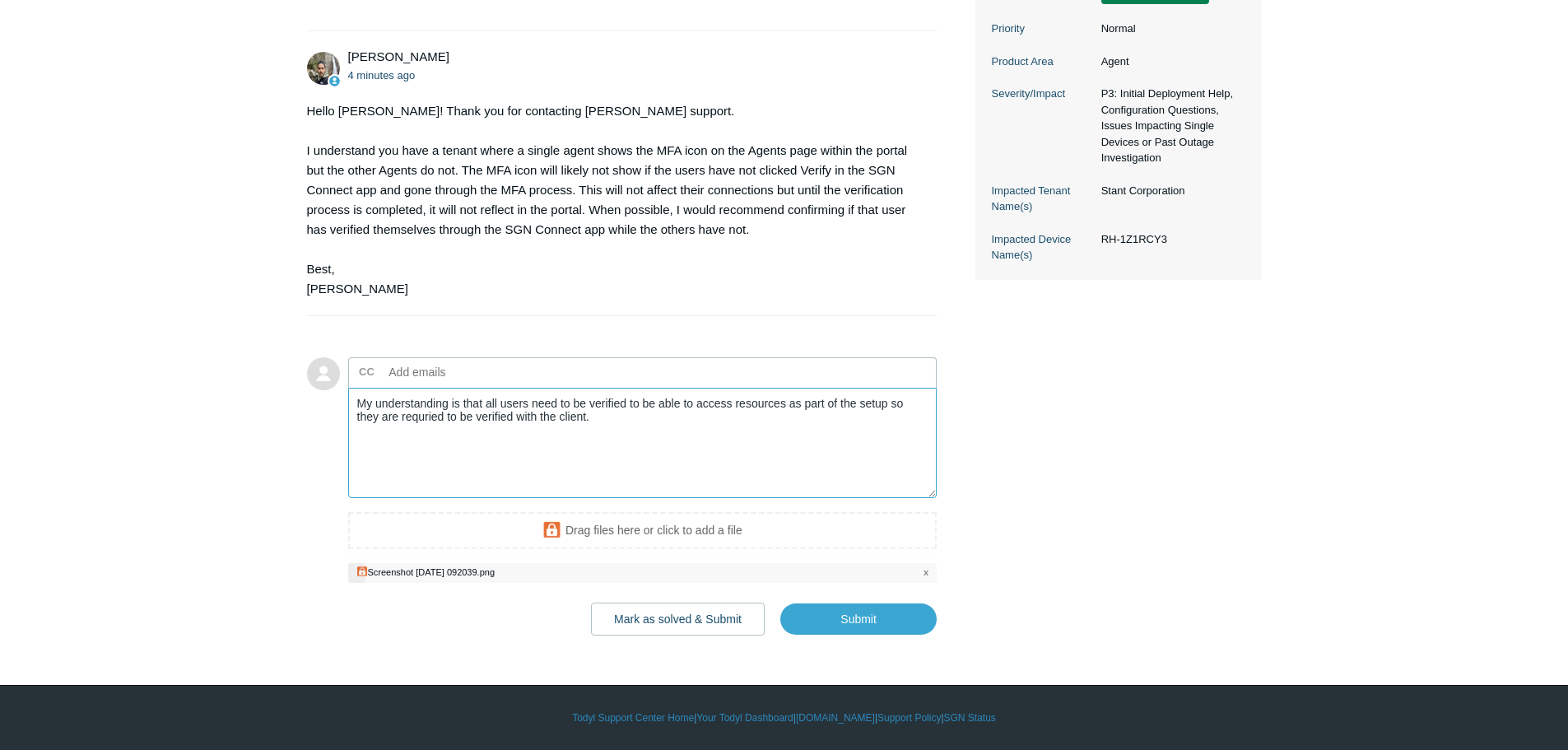
click at [603, 443] on textarea "My understanding is that all users need to be verified to be able to access res…" at bounding box center [642, 444] width 589 height 111
click at [892, 429] on textarea "My understanding is that all users need to be verified to be able to access res…" at bounding box center [642, 444] width 589 height 111
click at [885, 442] on textarea "My understanding is that all users need to be verified to be able to access res…" at bounding box center [642, 444] width 589 height 111
click at [868, 443] on textarea "My understanding is that all users need to be verified to be able to access res…" at bounding box center [642, 444] width 589 height 111
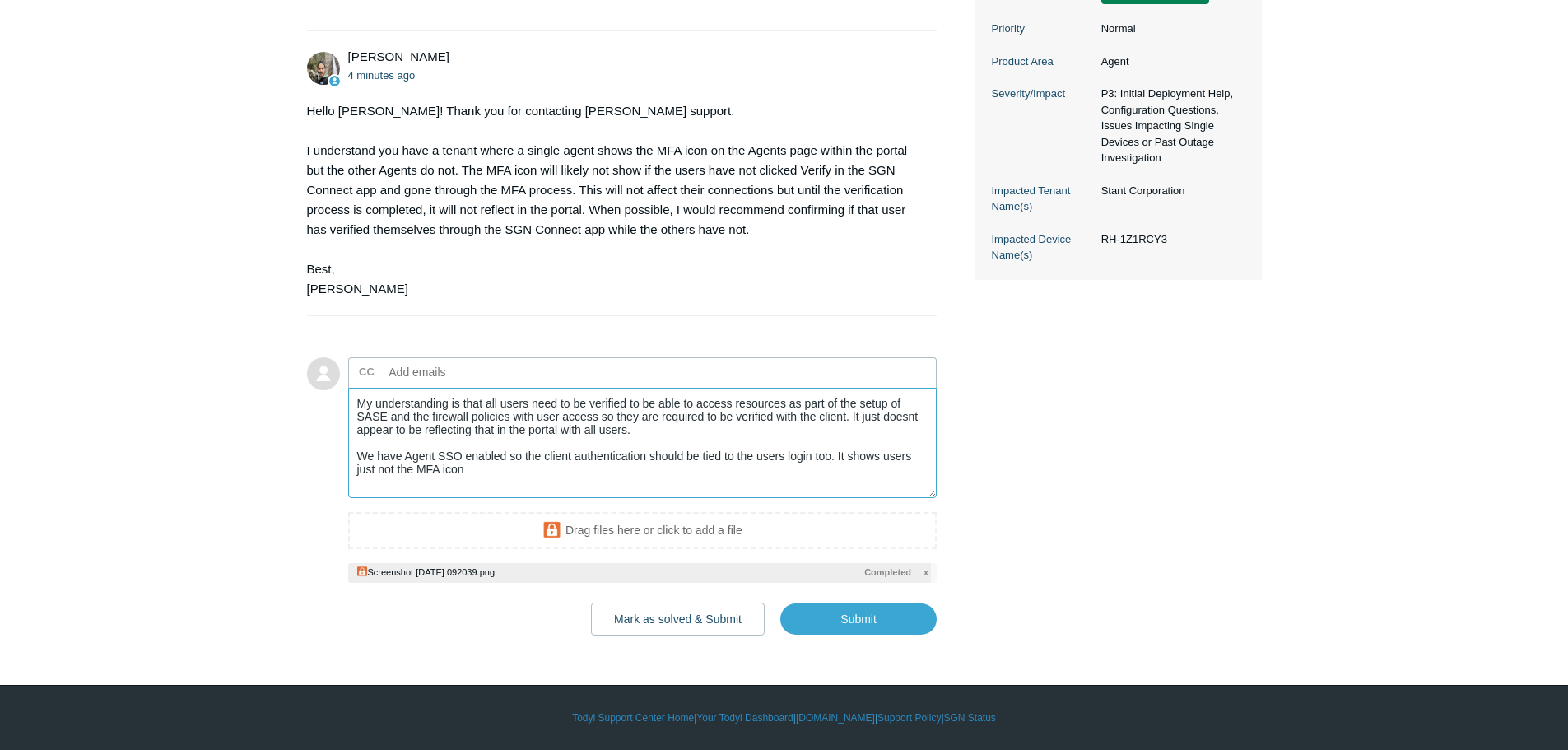
click at [358, 495] on textarea "My understanding is that all users need to be verified to be able to access res…" at bounding box center [642, 444] width 589 height 111
click at [745, 499] on textarea "My understanding is that all users need to be verified to be able to access res…" at bounding box center [642, 444] width 589 height 111
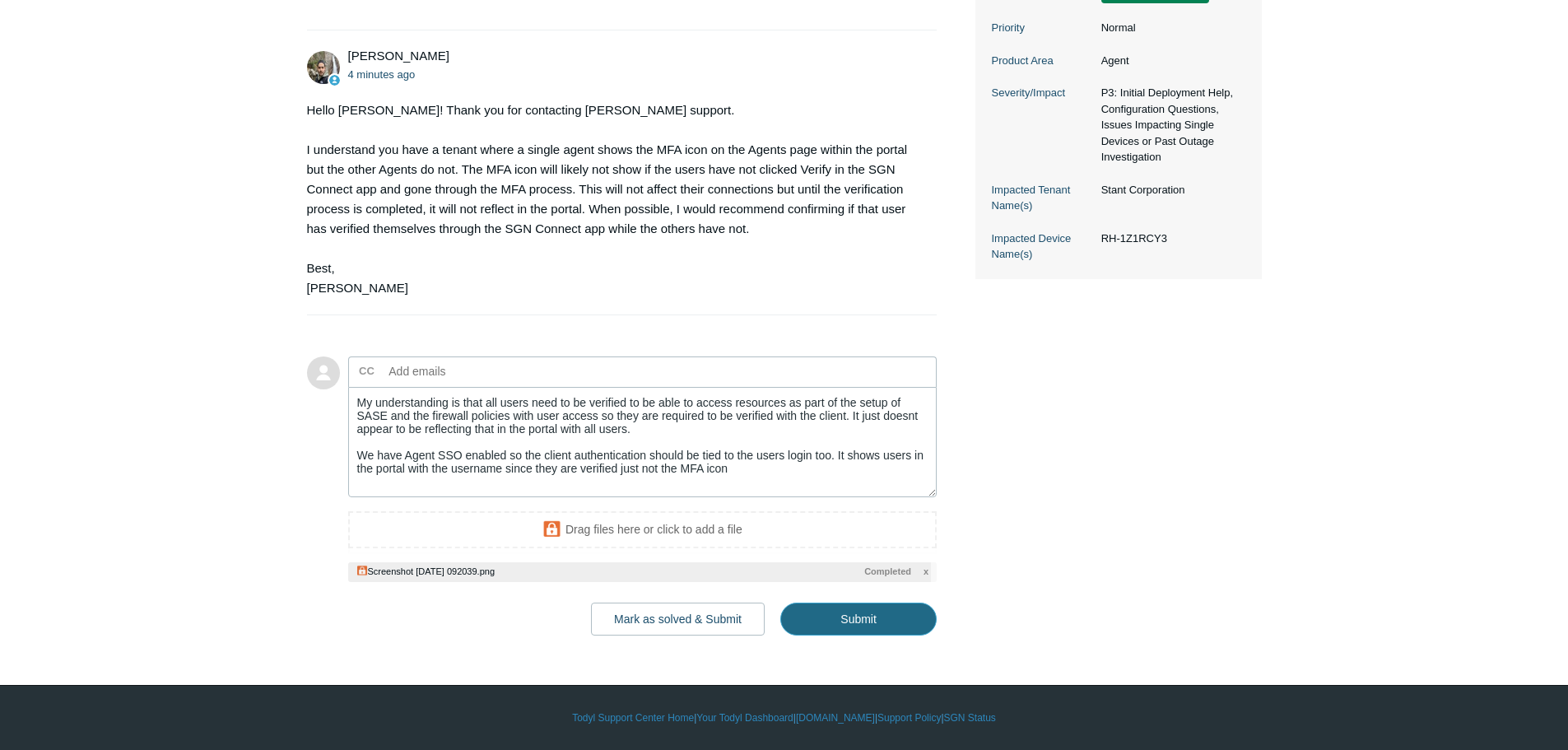
drag, startPoint x: 868, startPoint y: 649, endPoint x: 842, endPoint y: 494, distance: 157.2
click at [869, 635] on input "Submit" at bounding box center [859, 619] width 157 height 33
type textarea "My understanding is that all users need to be verified to be able to access res…"
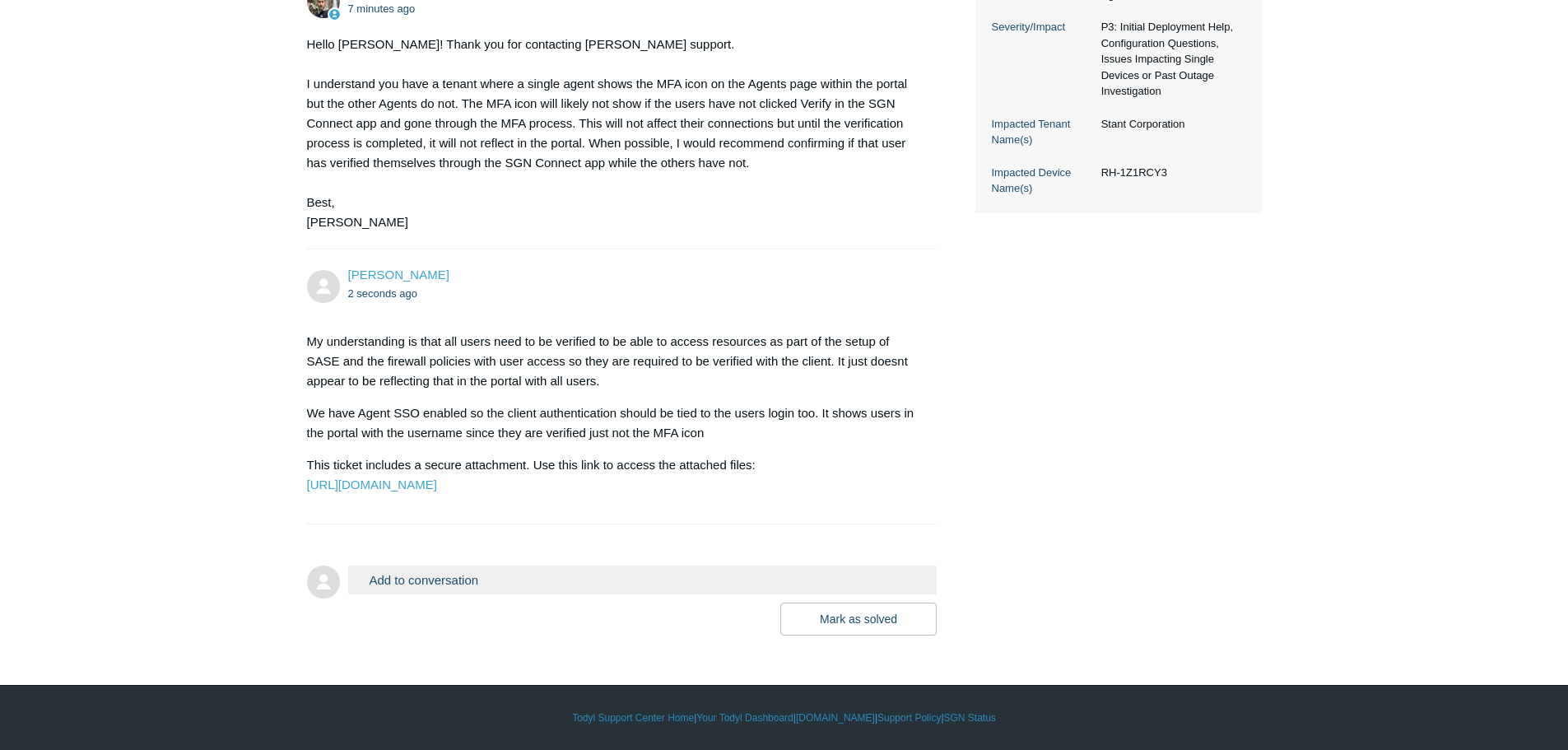
scroll to position [595, 0]
